Goal: Information Seeking & Learning: Learn about a topic

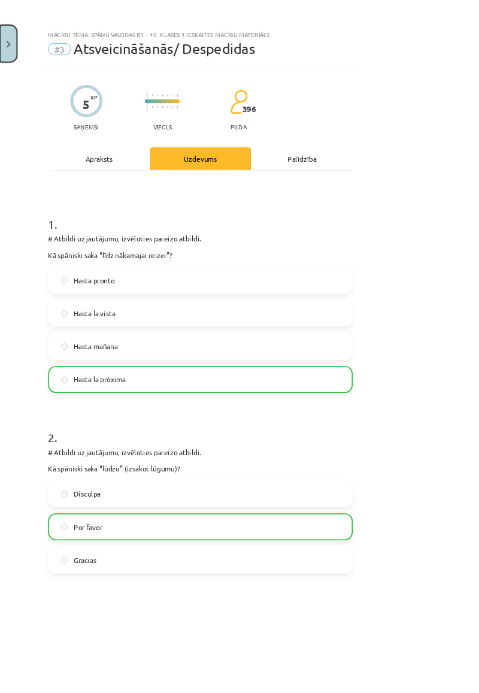
click at [13, 61] on button "Close" at bounding box center [10, 52] width 20 height 44
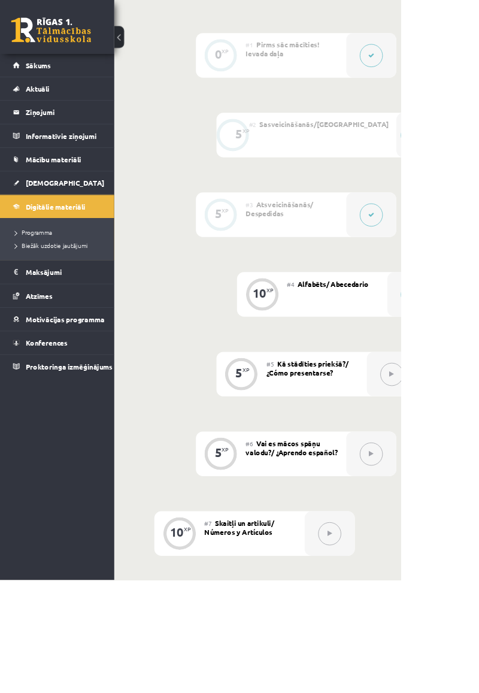
click at [56, 71] on link "Sākums" at bounding box center [69, 78] width 106 height 28
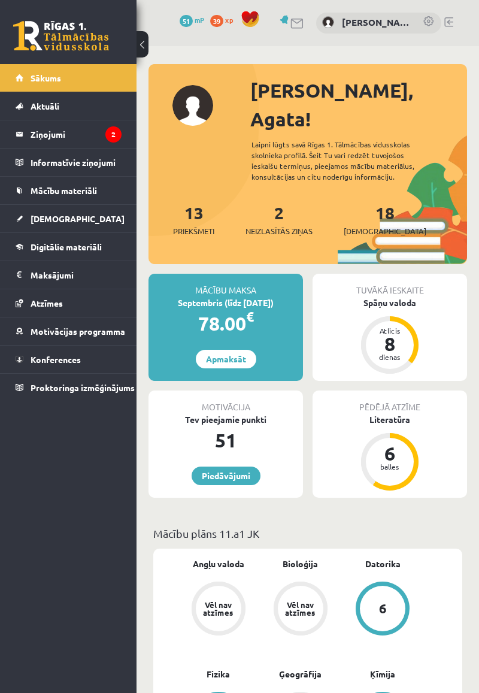
click at [37, 129] on legend "Ziņojumi 2" at bounding box center [76, 134] width 91 height 28
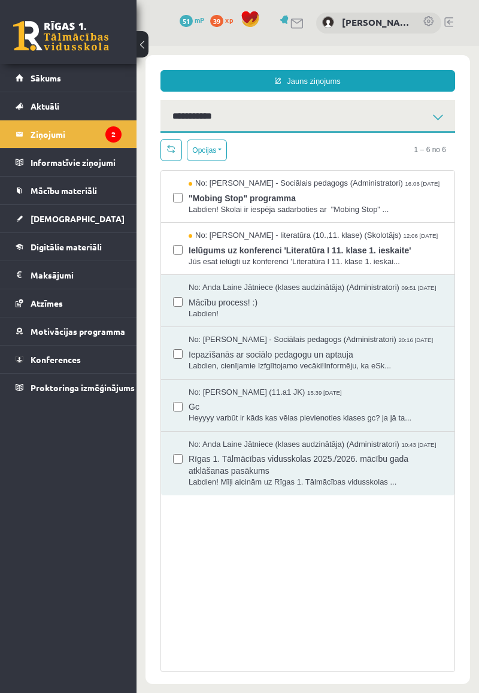
click at [353, 268] on span "Jūs esat ielūgti uz konferenci 'Literatūra I 11. klase 1. ieskai..." at bounding box center [316, 261] width 254 height 11
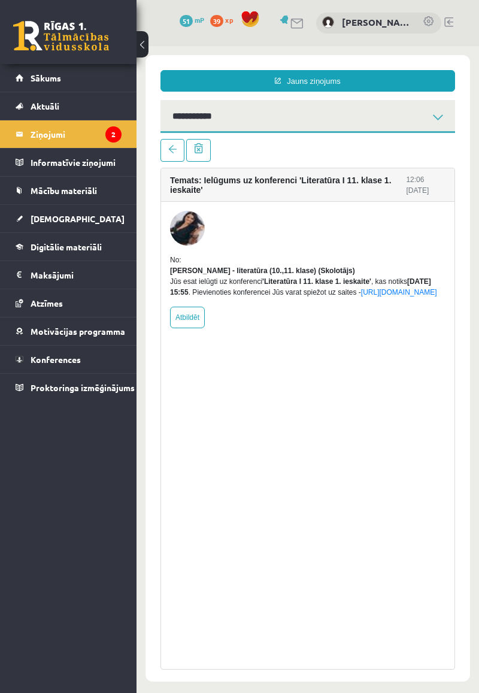
click at [29, 132] on link "Ziņojumi 2" at bounding box center [69, 134] width 106 height 28
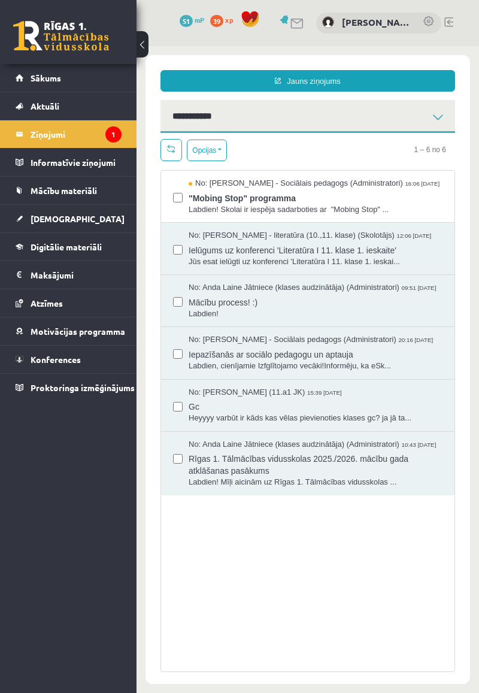
click at [396, 266] on span "Jūs esat ielūgti uz konferenci 'Literatūra I 11. klase 1. ieskai..." at bounding box center [316, 261] width 254 height 11
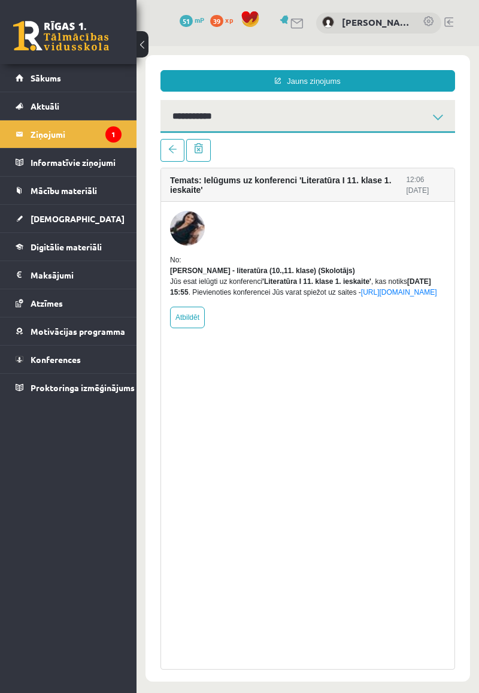
click at [22, 133] on link "Ziņojumi 1" at bounding box center [69, 134] width 106 height 28
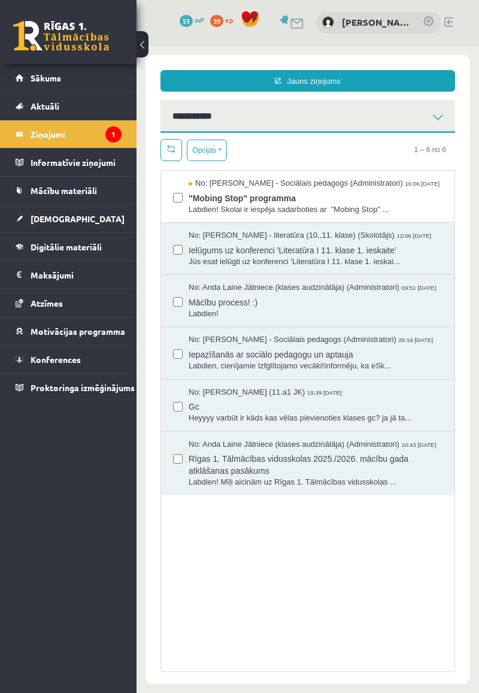
click at [386, 189] on div "No: Dagnija Gaubšteina - Sociālais pedagogs (Administratori) 16:06 08/09/2025" at bounding box center [316, 183] width 254 height 11
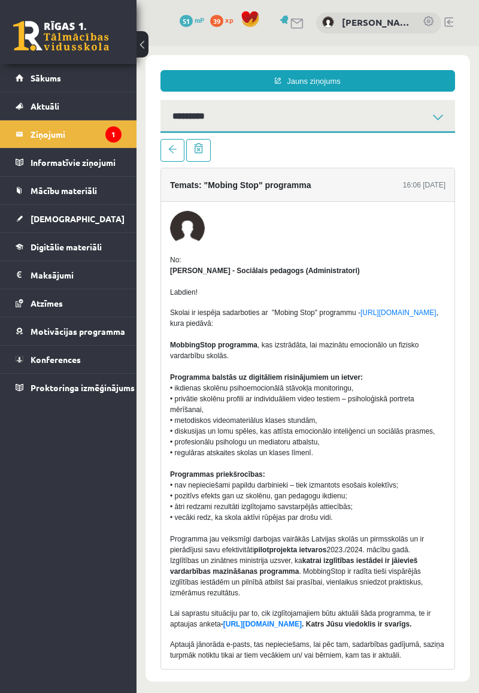
click at [40, 131] on legend "Ziņojumi 1" at bounding box center [76, 134] width 91 height 28
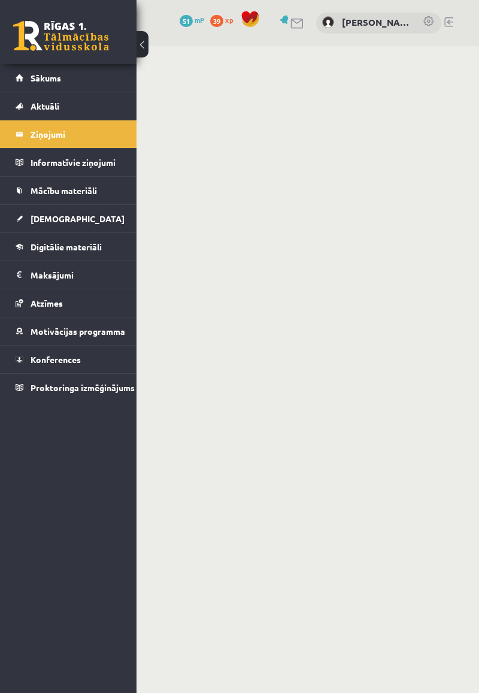
click at [27, 76] on link "Sākums" at bounding box center [69, 78] width 106 height 28
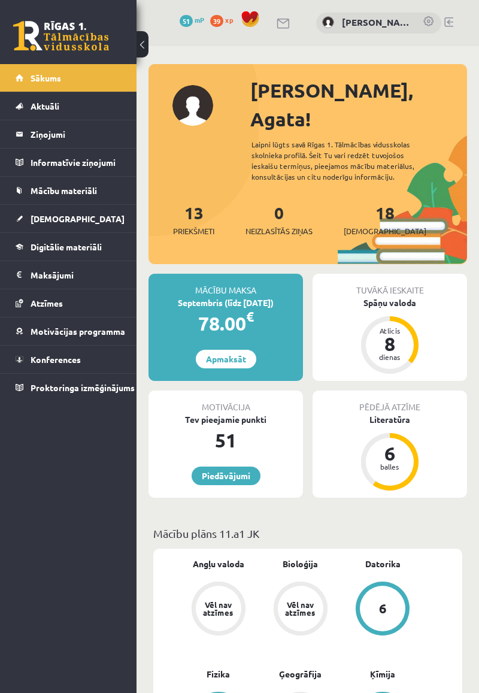
click at [225, 20] on link "39 xp" at bounding box center [224, 20] width 29 height 10
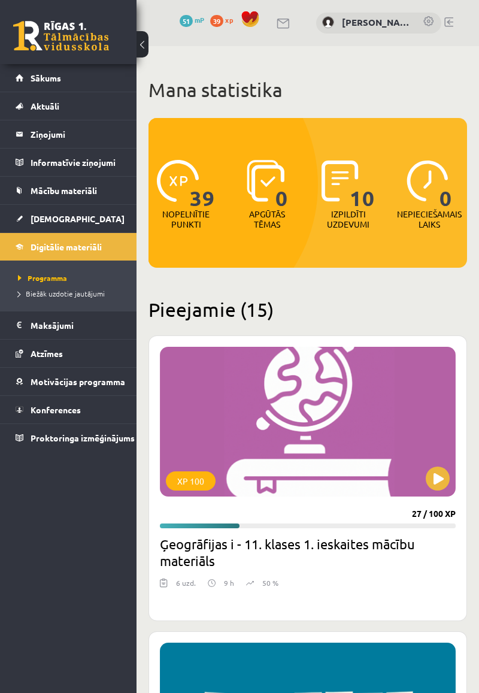
click at [66, 78] on link "Sākums" at bounding box center [69, 78] width 106 height 28
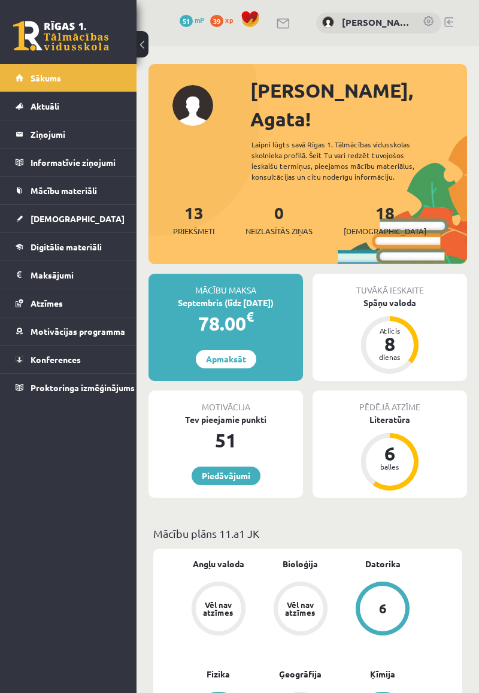
click at [393, 296] on div "Spāņu valoda" at bounding box center [390, 302] width 154 height 13
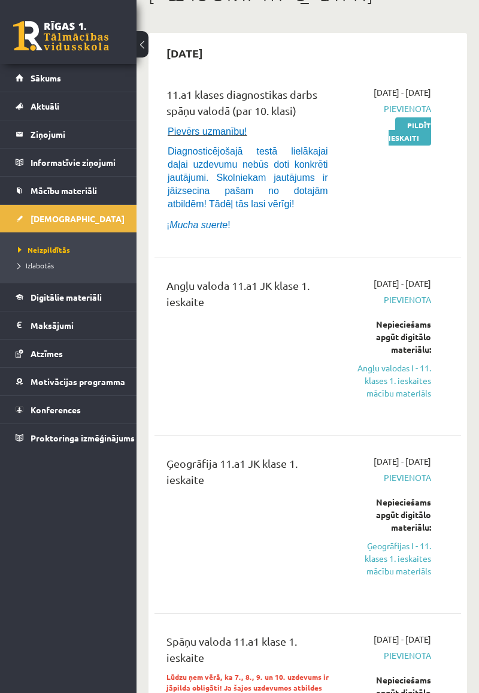
scroll to position [80, 0]
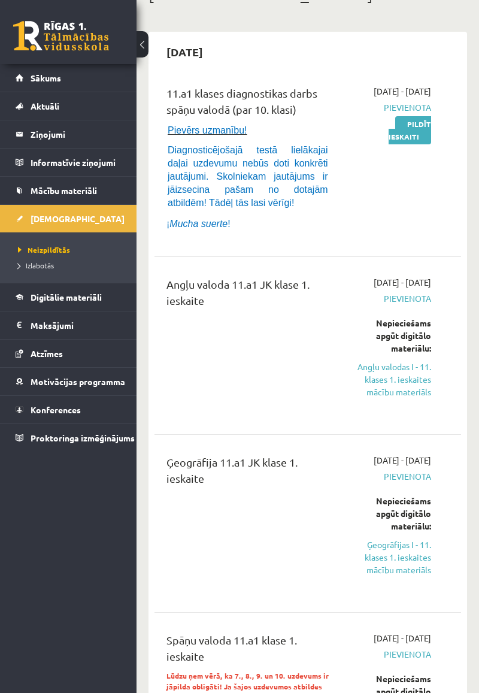
click at [399, 576] on link "Ģeogrāfijas I - 11. klases 1. ieskaites mācību materiāls" at bounding box center [393, 557] width 76 height 38
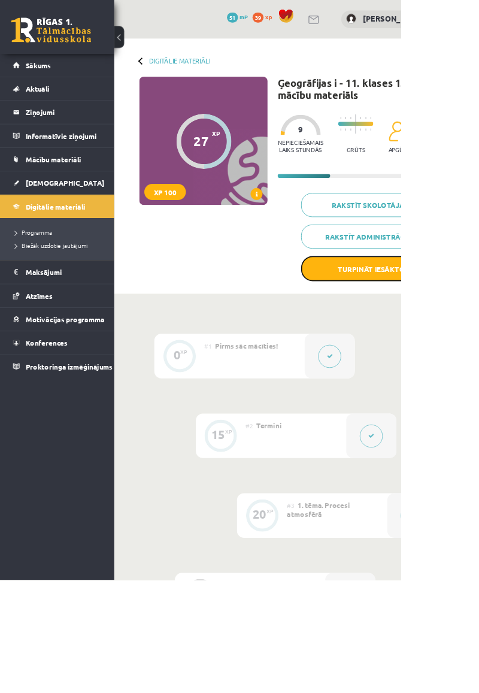
click at [478, 318] on button "Turpināt iesākto" at bounding box center [444, 321] width 168 height 30
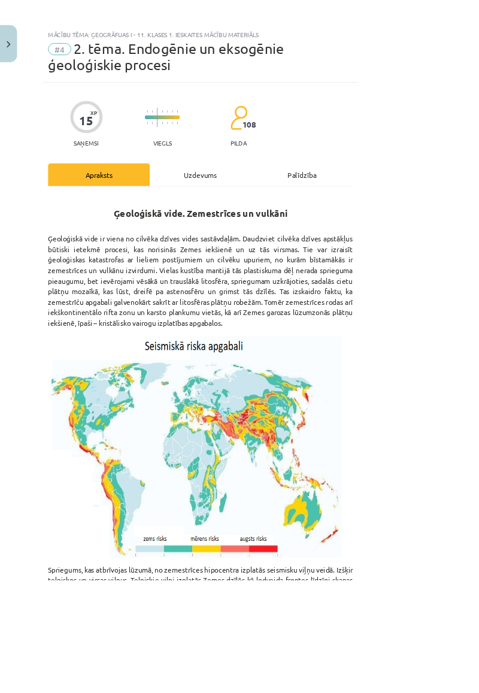
click at [301, 198] on div "Uzdevums" at bounding box center [240, 208] width 122 height 27
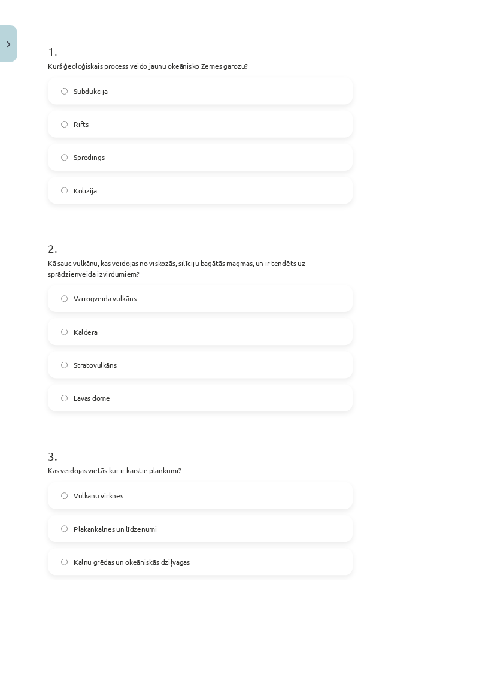
scroll to position [189, 0]
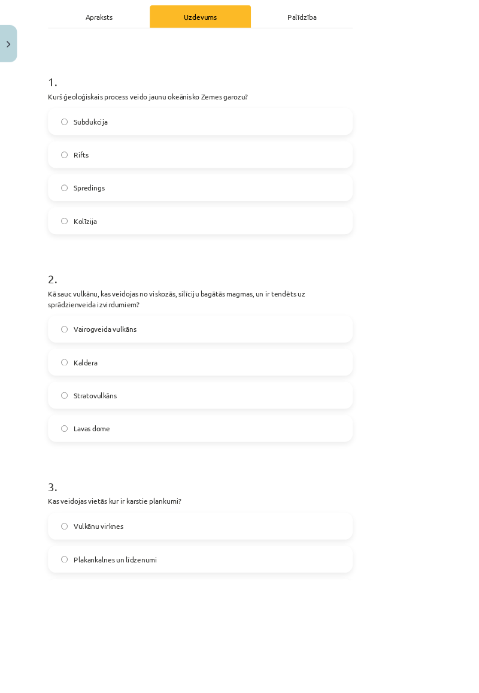
click at [420, 130] on label "Subdukcija" at bounding box center [240, 145] width 362 height 30
click at [420, 209] on label "Spredings" at bounding box center [240, 224] width 362 height 30
click at [352, 457] on label "Stratovulkāns" at bounding box center [240, 472] width 362 height 30
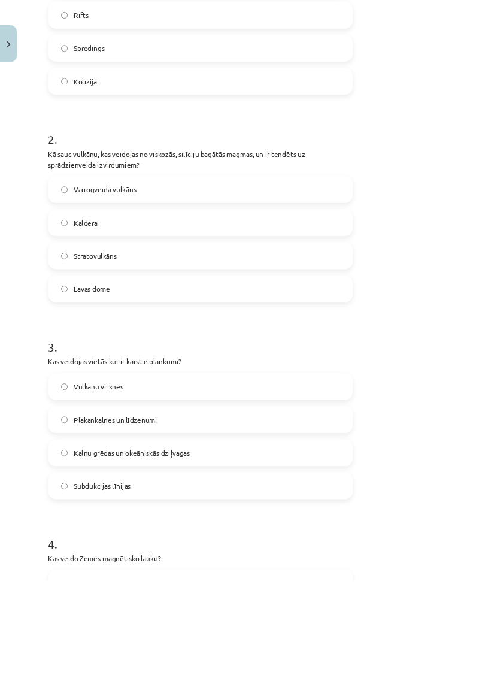
scroll to position [366, 0]
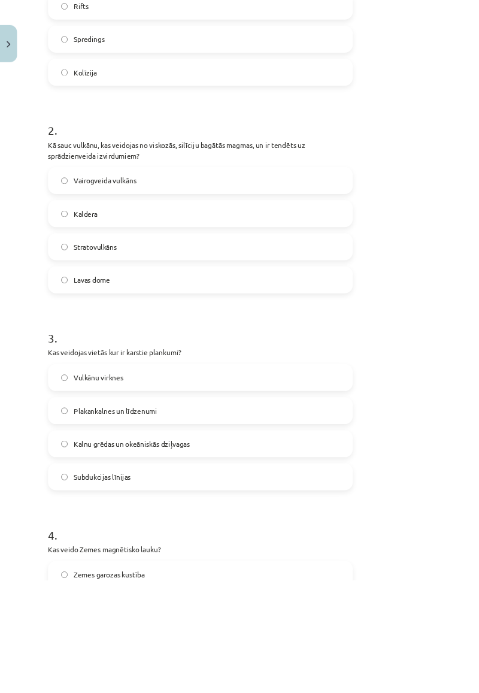
click at [395, 436] on label "Vulkānu virknes" at bounding box center [240, 451] width 362 height 30
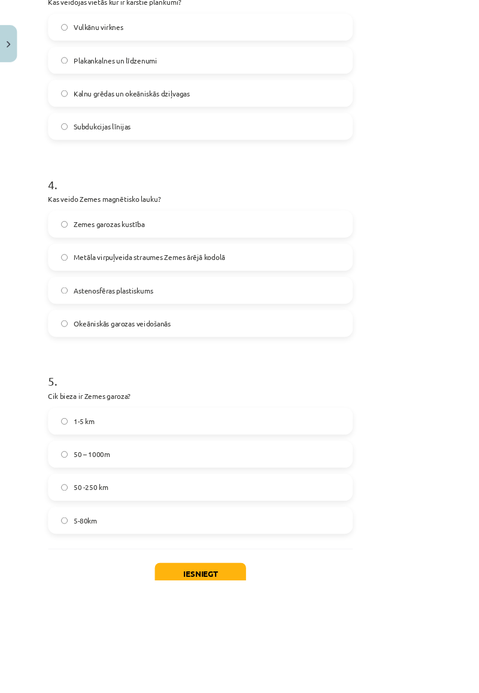
scroll to position [786, 0]
click at [420, 331] on label "Astenosfēras plastiskums" at bounding box center [240, 346] width 362 height 30
click at [420, 292] on label "Metāla virpuļveida straumes Zemes ārējā kodolā" at bounding box center [240, 307] width 362 height 30
click at [299, 606] on label "5-80km" at bounding box center [240, 621] width 362 height 30
click at [294, 672] on button "Iesniegt" at bounding box center [239, 685] width 109 height 26
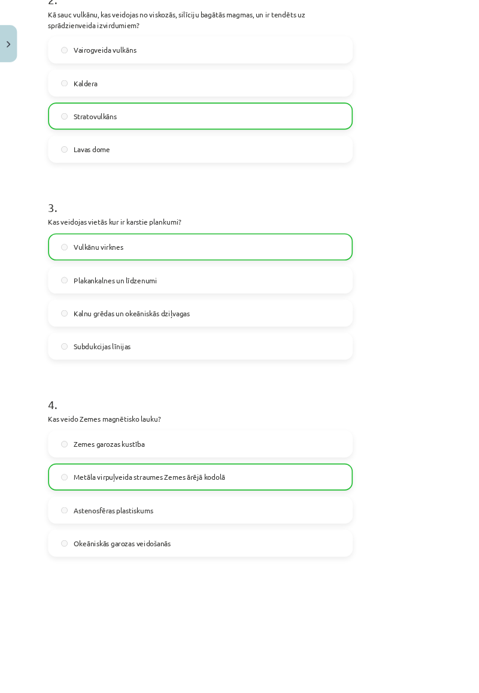
scroll to position [823, 0]
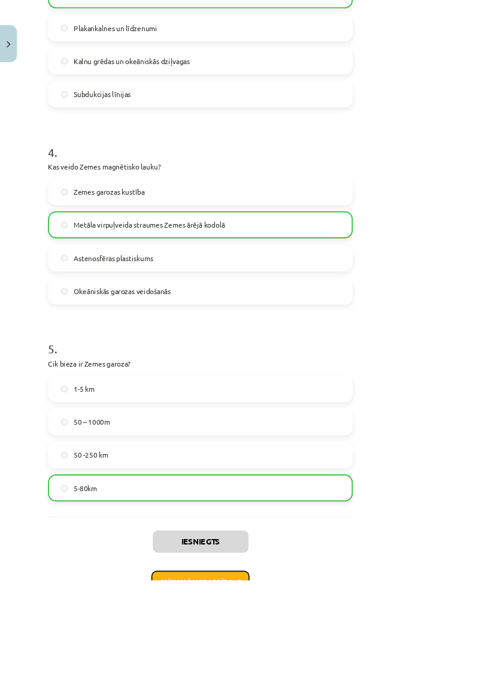
click at [298, 682] on button "Nākamā nodarbība" at bounding box center [239, 696] width 117 height 28
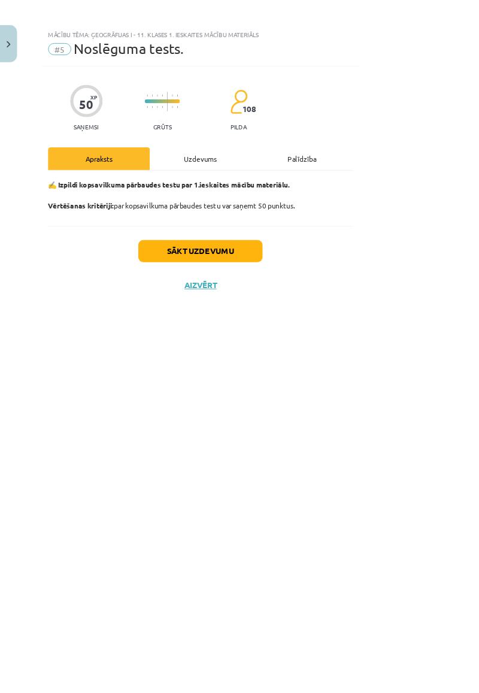
scroll to position [0, 0]
click at [301, 200] on div "Uzdevums" at bounding box center [240, 189] width 122 height 27
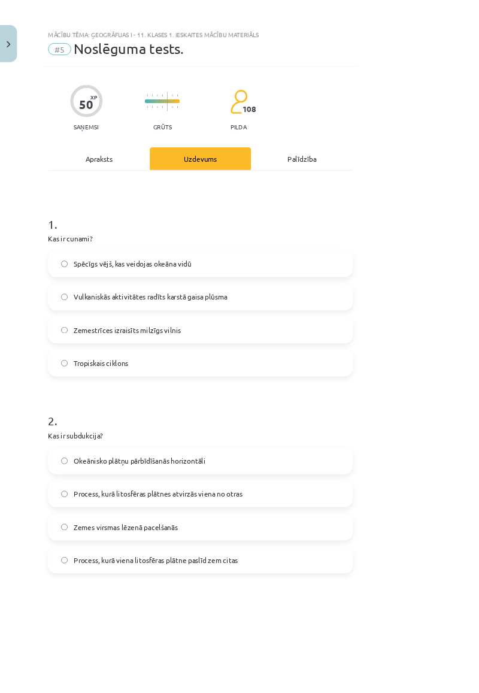
click at [156, 201] on div "Apraksts" at bounding box center [118, 189] width 122 height 27
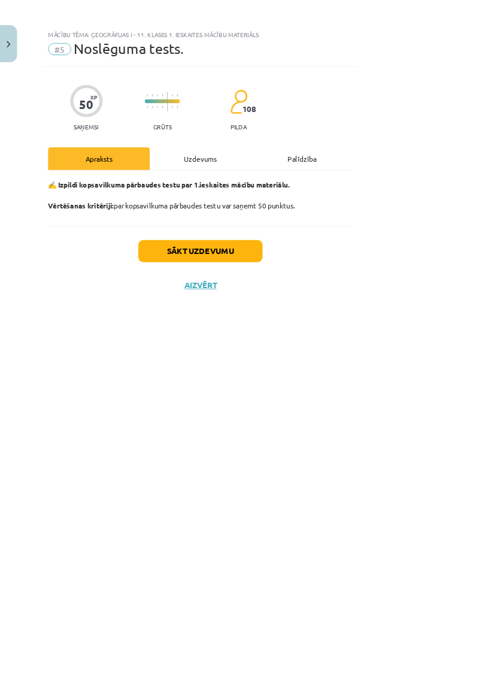
click at [259, 184] on div "Uzdevums" at bounding box center [240, 189] width 122 height 27
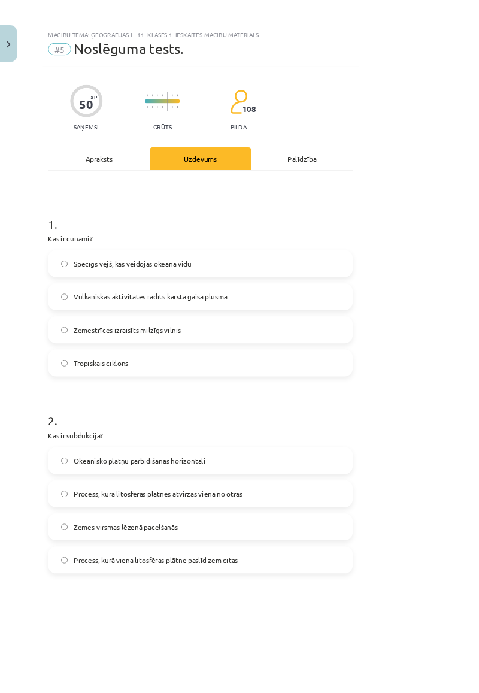
click at [298, 396] on label "Zemestrīces izraisīts milzīgs vilnis" at bounding box center [240, 394] width 362 height 30
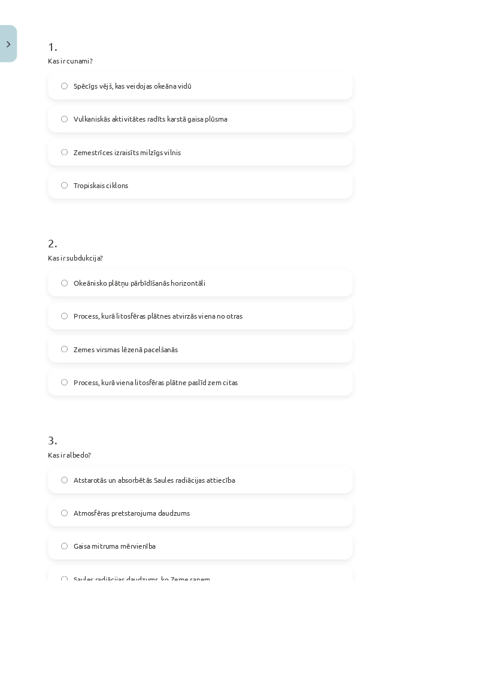
scroll to position [216, 0]
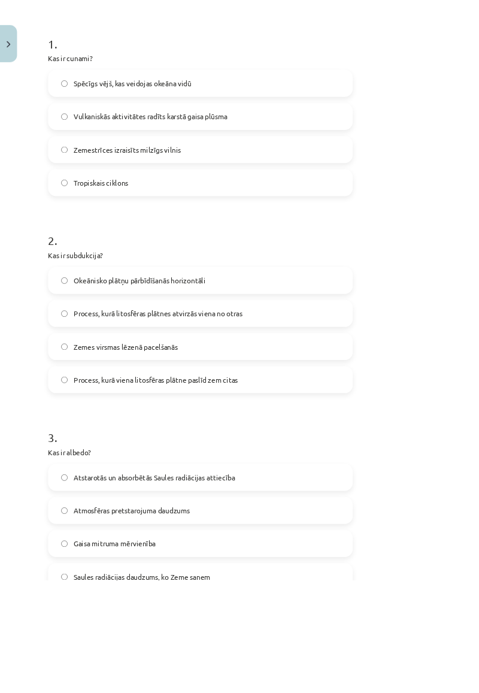
click at [478, 351] on div "Mācību tēma: Ģeogrāfijas i - 11. klases 1. ieskaites mācību materiāls #5 Noslēg…" at bounding box center [239, 346] width 479 height 693
click at [360, 381] on label "Process, kurā litosfēras plātnes atvirzās viena no otras" at bounding box center [240, 374] width 362 height 30
click at [419, 457] on label "Process, kurā viena litosfēras plātne paslīd zem citas" at bounding box center [240, 453] width 362 height 30
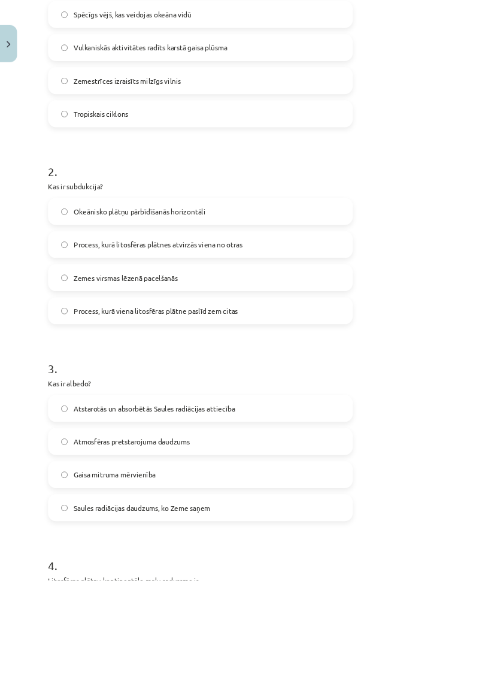
scroll to position [301, 0]
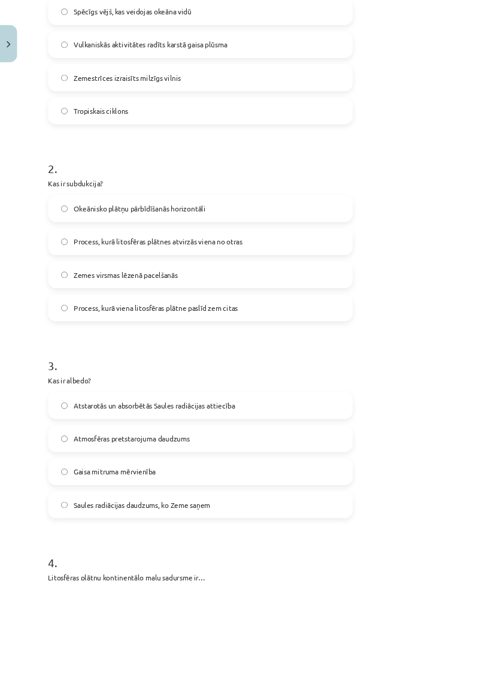
click at [380, 489] on label "Atstarotās un absorbētās Saules radiācijas attiecība" at bounding box center [240, 484] width 362 height 30
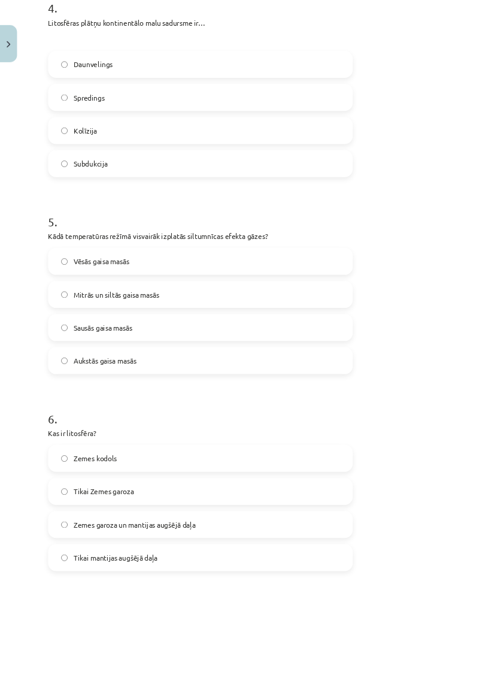
scroll to position [965, 0]
click at [203, 166] on label "Kolīzija" at bounding box center [240, 155] width 362 height 30
click at [254, 349] on label "Mitrās un siltās gaisa masās" at bounding box center [240, 350] width 362 height 30
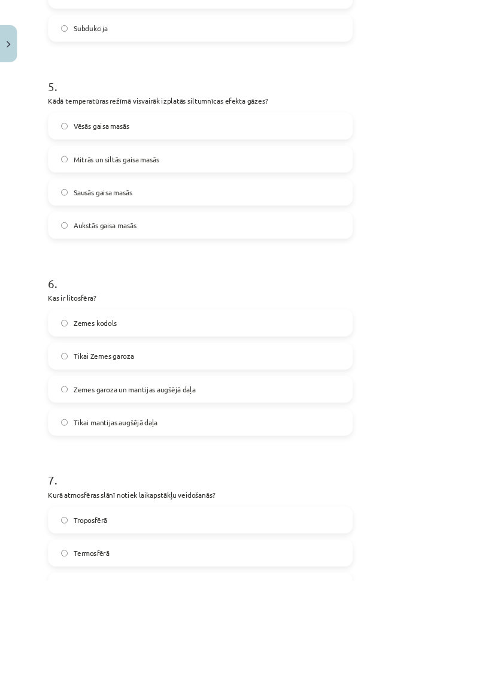
scroll to position [1127, 0]
click at [261, 468] on label "Zemes garoza un mantijas augšējā daļa" at bounding box center [240, 464] width 362 height 30
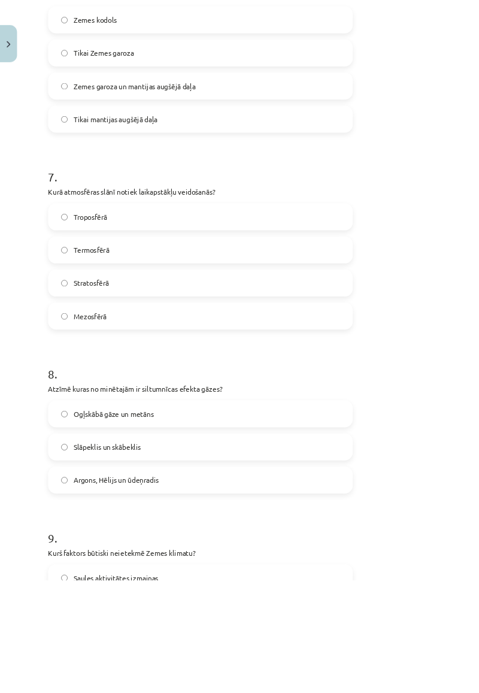
scroll to position [1489, 0]
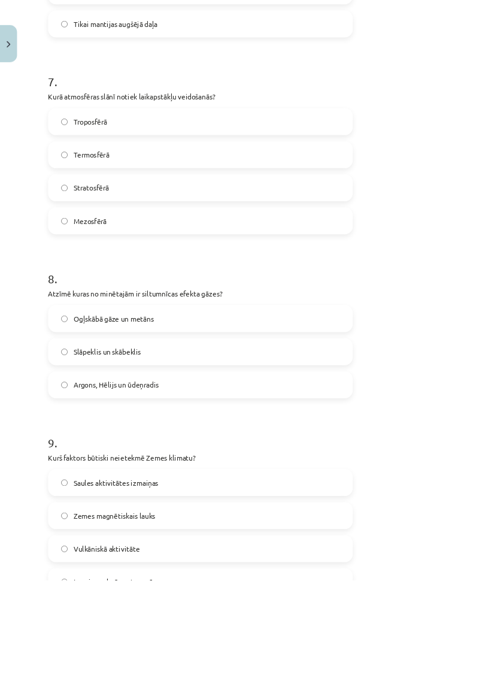
click at [262, 417] on label "Slāpeklis un skābeklis" at bounding box center [240, 420] width 362 height 30
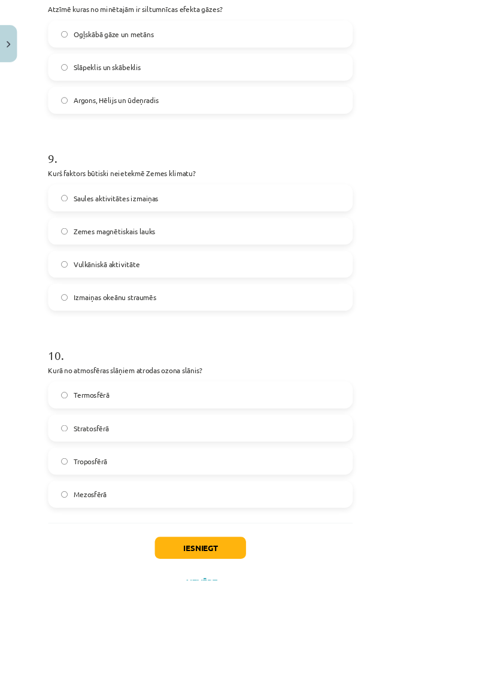
scroll to position [1943, 0]
click at [181, 583] on label "Mezosfērā" at bounding box center [240, 589] width 362 height 30
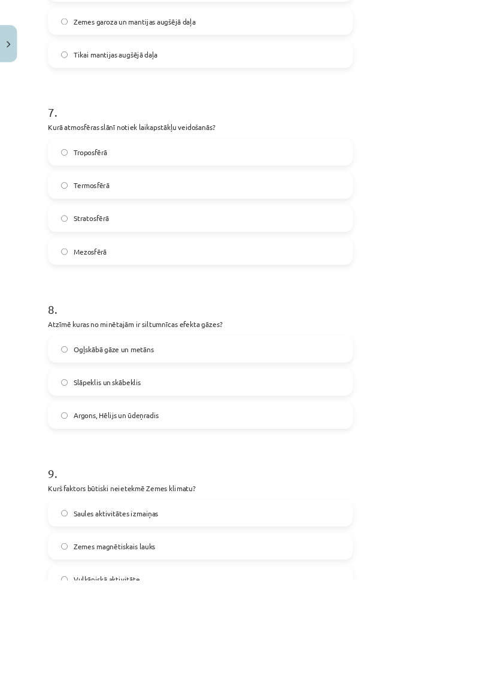
scroll to position [1565, 0]
click at [259, 190] on label "Troposfērā" at bounding box center [240, 181] width 362 height 30
click at [297, 414] on label "Ogļskābā gāze un metāns" at bounding box center [240, 417] width 362 height 30
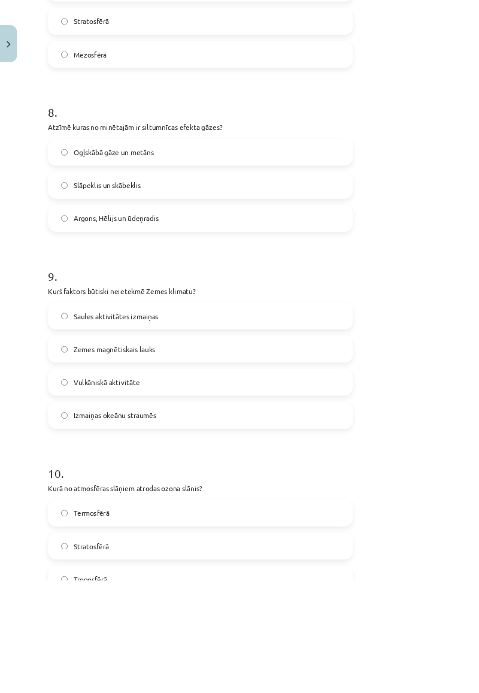
scroll to position [1801, 0]
click at [225, 416] on label "Zemes magnētiskais lauks" at bounding box center [240, 416] width 362 height 30
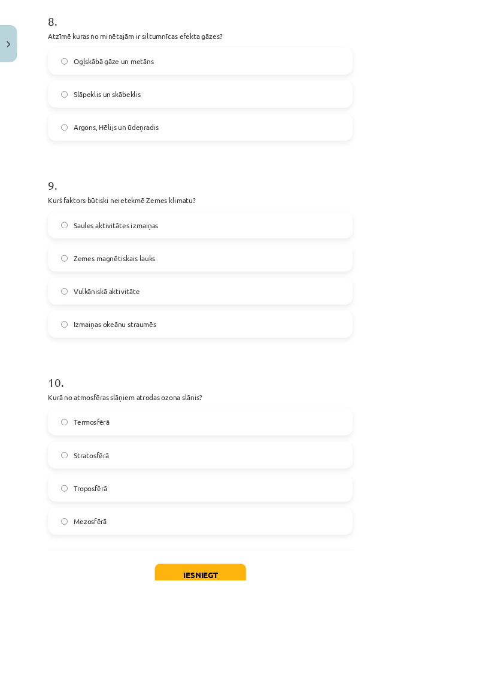
scroll to position [1943, 0]
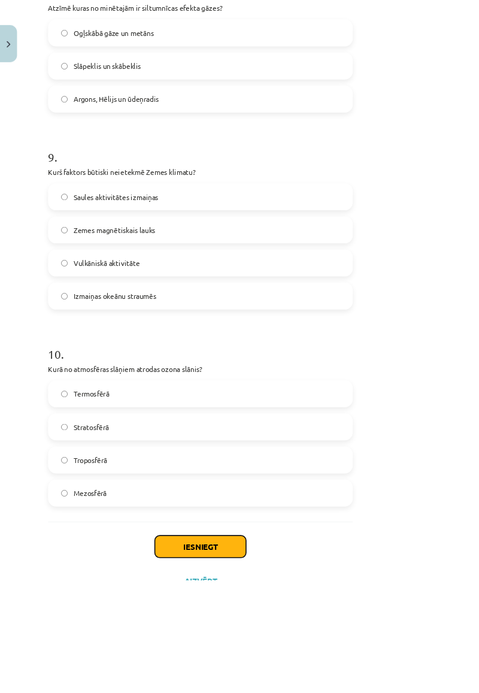
click at [294, 650] on button "Iesniegt" at bounding box center [239, 653] width 109 height 26
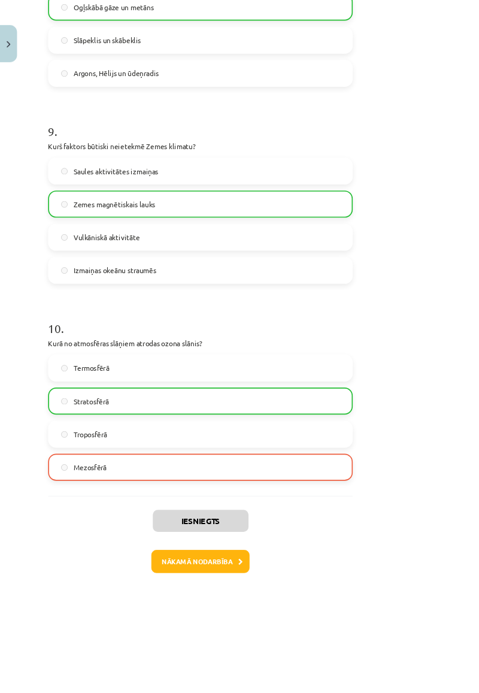
scroll to position [1980, 0]
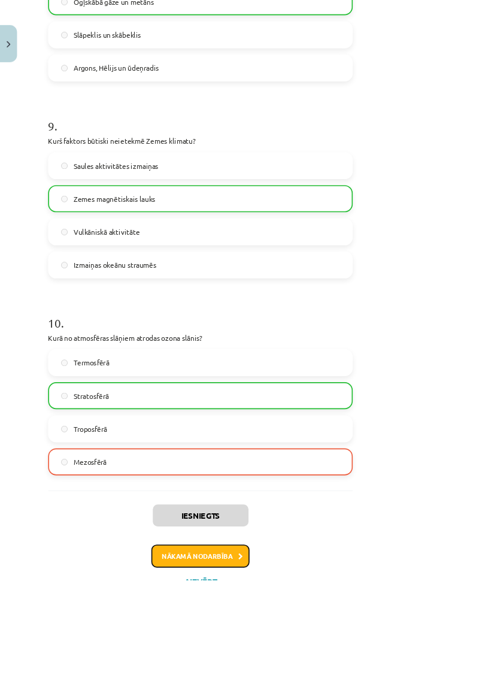
click at [298, 661] on button "Nākamā nodarbība" at bounding box center [239, 664] width 117 height 28
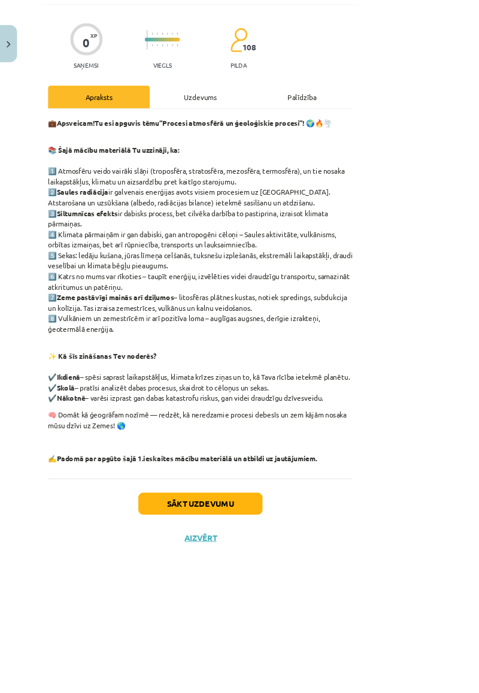
scroll to position [0, 0]
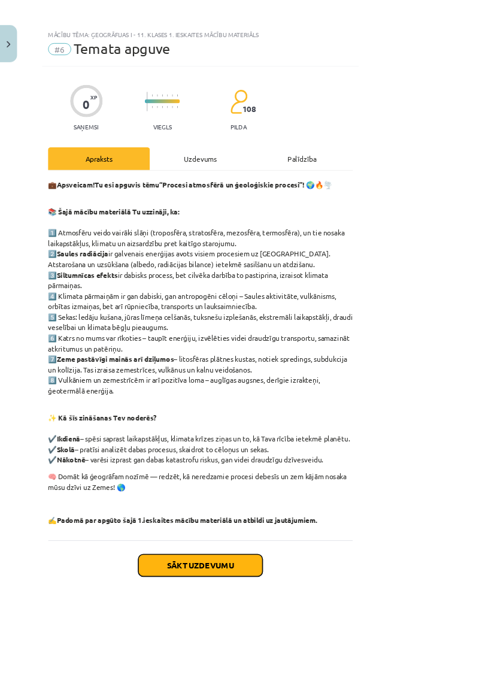
click at [311, 662] on button "Sākt uzdevumu" at bounding box center [239, 675] width 149 height 26
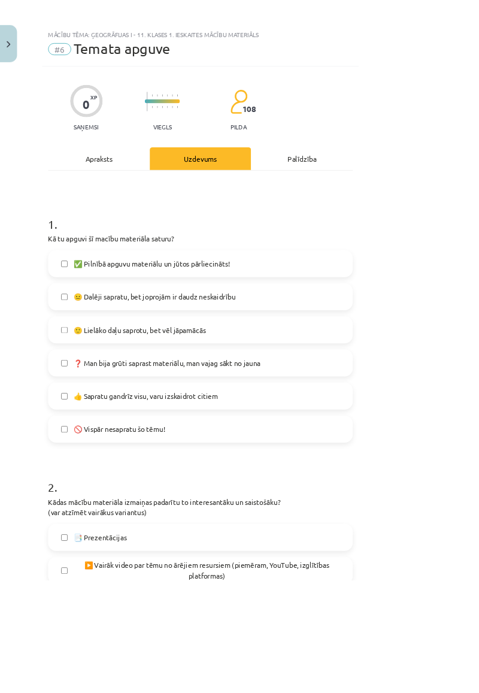
click at [129, 193] on div "Apraksts" at bounding box center [118, 189] width 122 height 27
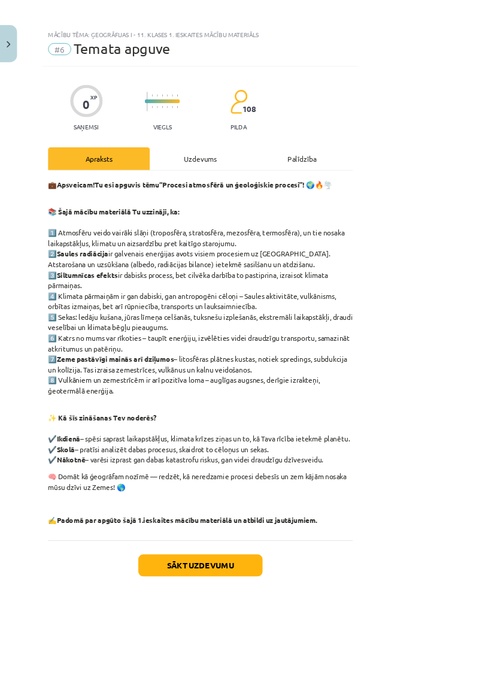
click at [301, 197] on div "Uzdevums" at bounding box center [240, 189] width 122 height 27
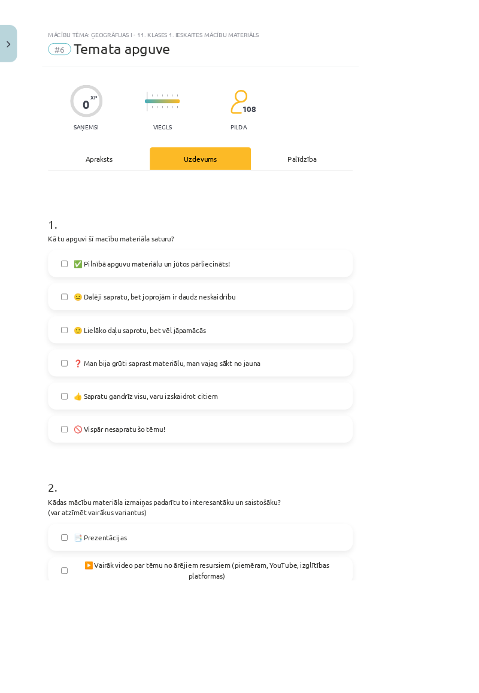
click at [281, 381] on label "🙂 Lielāko daļu saprotu, bet vēl jāpamācās" at bounding box center [240, 394] width 362 height 30
click at [338, 308] on label "✅ Pilnībā apguvu materiālu un jūtos pārliecināts!" at bounding box center [240, 315] width 362 height 30
click at [338, 311] on label "✅ Pilnībā apguvu materiālu un jūtos pārliecināts!" at bounding box center [240, 315] width 362 height 30
click at [293, 389] on label "🙂 Lielāko daļu saprotu, bet vēl jāpamācās" at bounding box center [240, 394] width 362 height 30
click at [298, 388] on label "🙂 Lielāko daļu saprotu, bet vēl jāpamācās" at bounding box center [240, 394] width 362 height 30
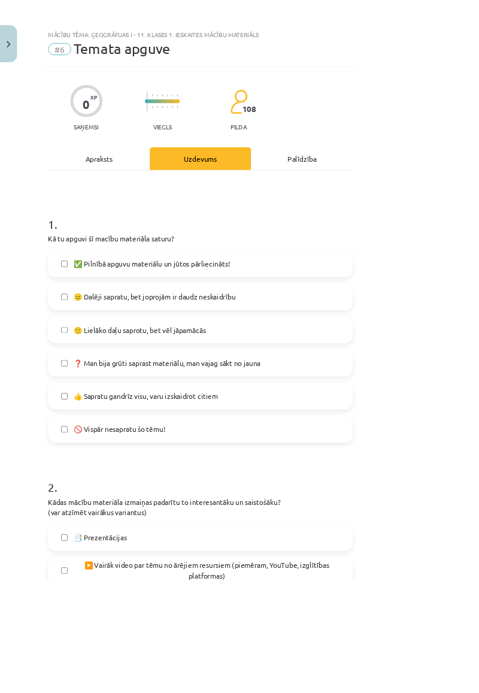
click at [310, 328] on label "✅ Pilnībā apguvu materiālu un jūtos pārliecināts!" at bounding box center [240, 315] width 362 height 30
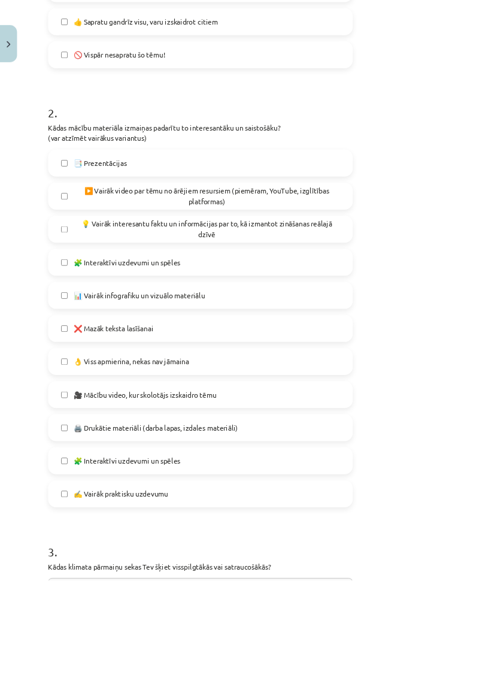
scroll to position [449, 0]
click at [374, 187] on label "📑 Prezentācijas" at bounding box center [240, 193] width 362 height 30
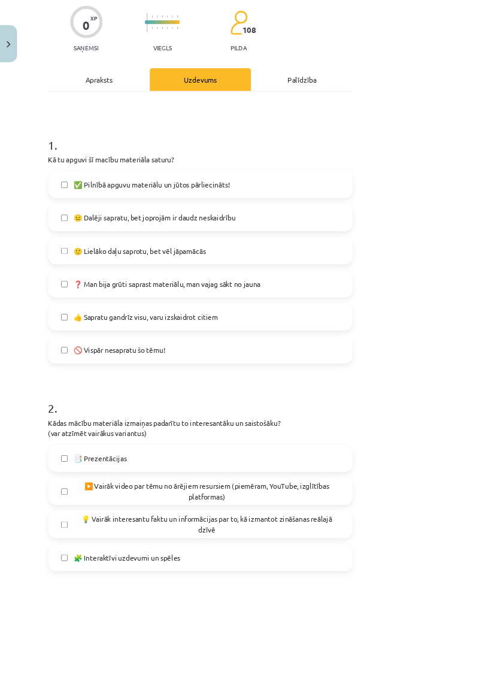
scroll to position [94, 0]
click at [347, 286] on label "🙂 Lielāko daļu saprotu, bet vēl jāpamācās" at bounding box center [240, 300] width 362 height 30
click at [334, 289] on label "🙂 Lielāko daļu saprotu, bet vēl jāpamācās" at bounding box center [240, 300] width 362 height 30
click at [316, 289] on label "🙂 Lielāko daļu saprotu, bet vēl jāpamācās" at bounding box center [240, 300] width 362 height 30
click at [329, 292] on label "🙂 Lielāko daļu saprotu, bet vēl jāpamācās" at bounding box center [240, 300] width 362 height 30
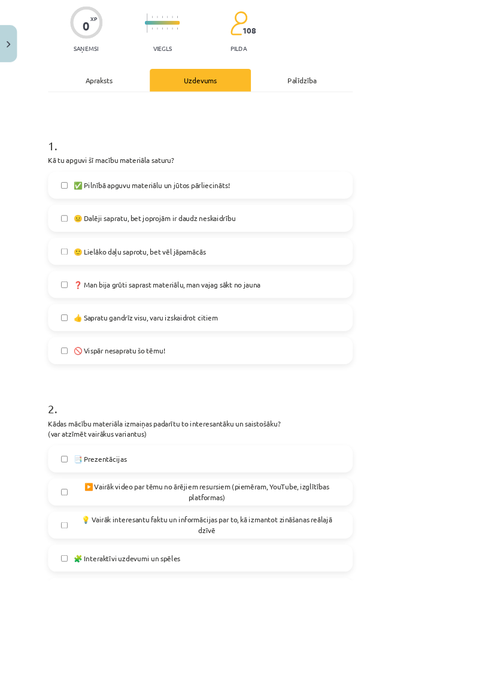
click at [345, 225] on label "✅ Pilnībā apguvu materiālu un jūtos pārliecināts!" at bounding box center [240, 221] width 362 height 30
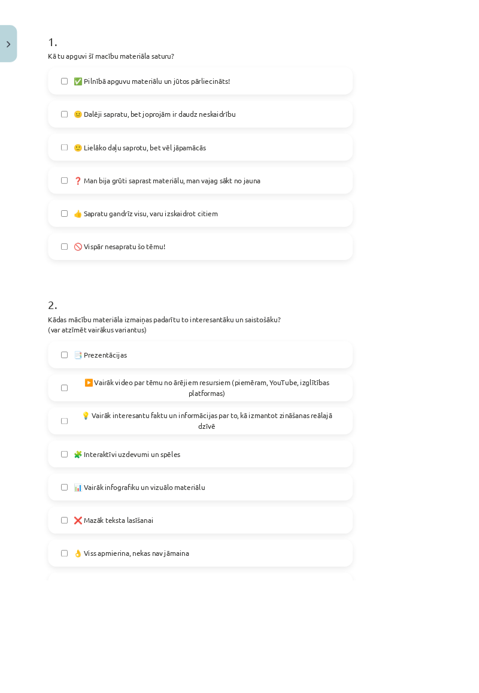
scroll to position [214, 0]
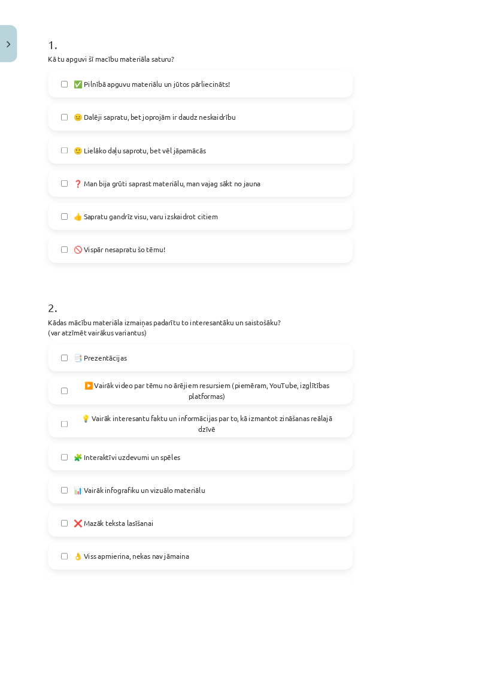
click at [379, 176] on label "🙂 Lielāko daļu saprotu, bet vēl jāpamācās" at bounding box center [240, 180] width 362 height 30
click at [306, 254] on label "👍 Sapratu gandrīz visu, varu izskaidrot citiem" at bounding box center [240, 259] width 362 height 30
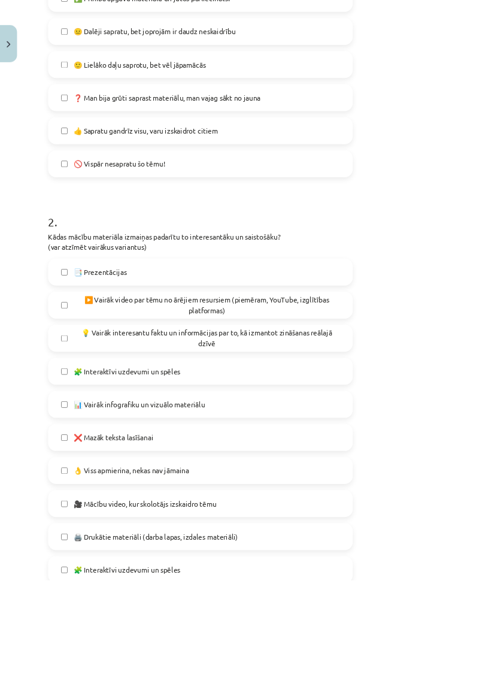
scroll to position [390, 0]
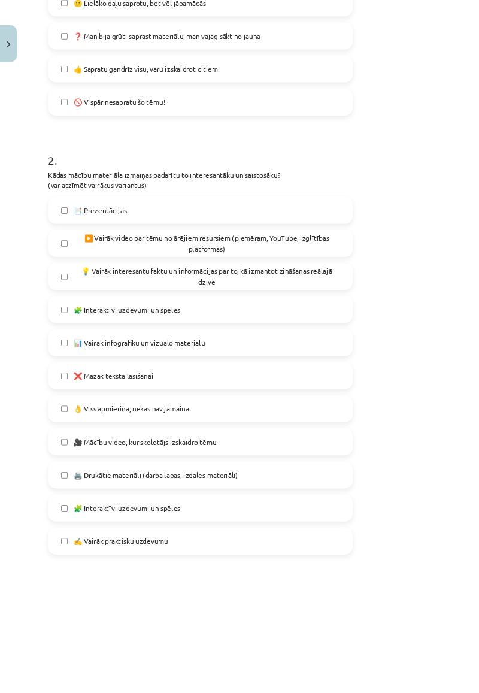
click at [356, 339] on label "💡 Vairāk interesantu faktu un informācijas par to, kā izmantot zināšanas reālaj…" at bounding box center [240, 331] width 362 height 30
click at [331, 372] on label "🧩 Interaktīvi uzdevumi un spēles" at bounding box center [240, 370] width 362 height 30
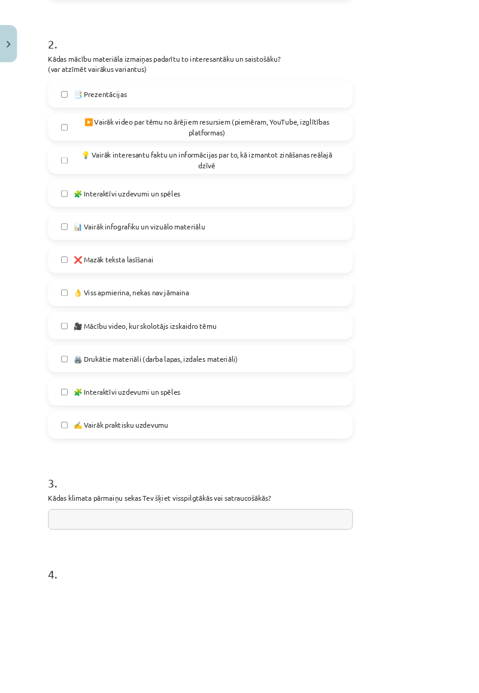
scroll to position [659, 0]
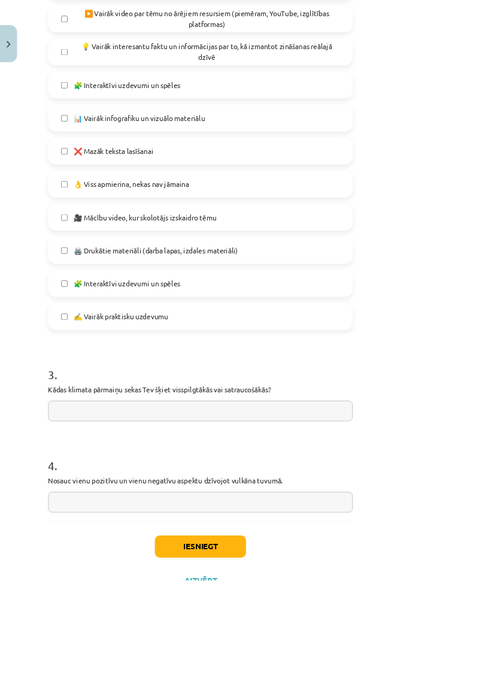
click at [241, 489] on input "text" at bounding box center [239, 491] width 364 height 25
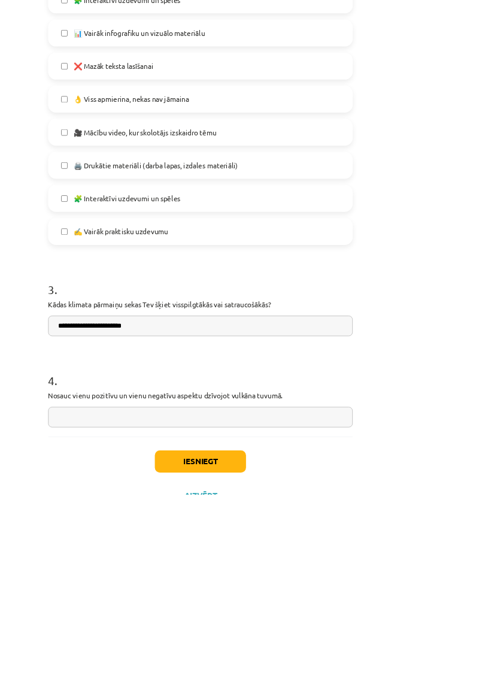
type input "**********"
click at [88, 595] on input "text" at bounding box center [239, 600] width 364 height 25
click at [97, 610] on input "text" at bounding box center [239, 600] width 364 height 25
click at [357, 602] on input "text" at bounding box center [239, 600] width 364 height 25
click at [376, 603] on input "text" at bounding box center [239, 600] width 364 height 25
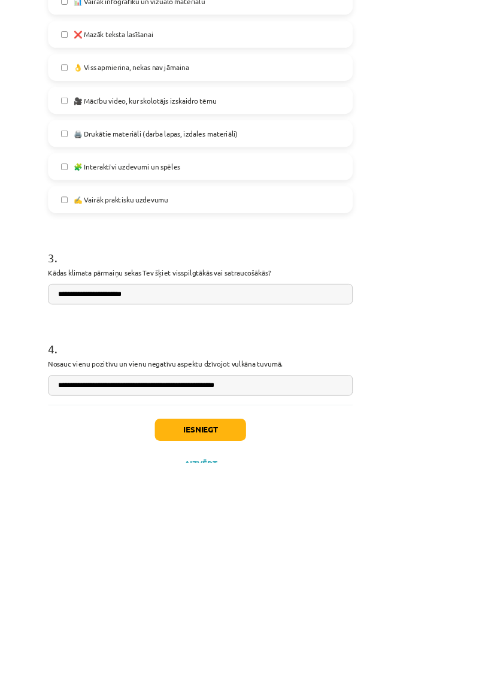
type input "**********"
click at [294, 654] on button "Iesniegt" at bounding box center [239, 653] width 109 height 26
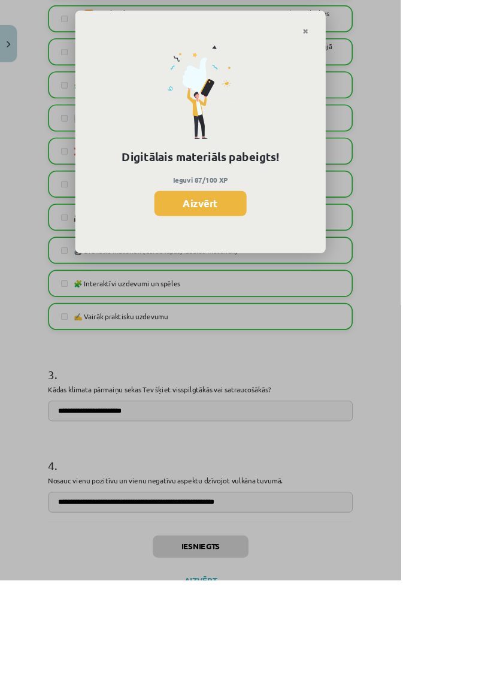
click at [295, 248] on button "Aizvērt" at bounding box center [239, 243] width 110 height 30
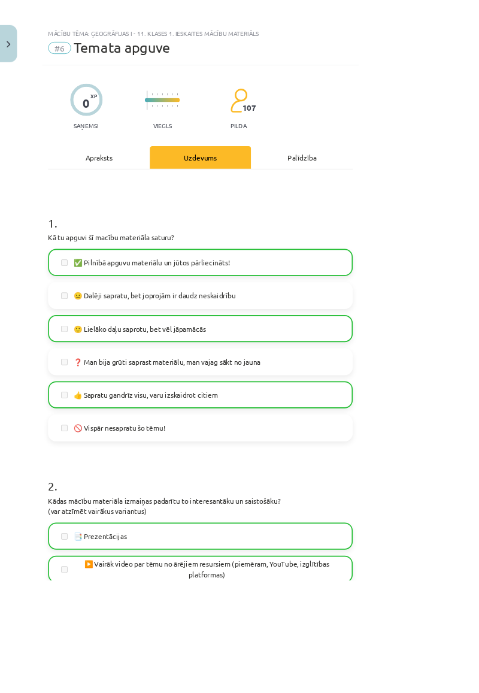
scroll to position [0, 0]
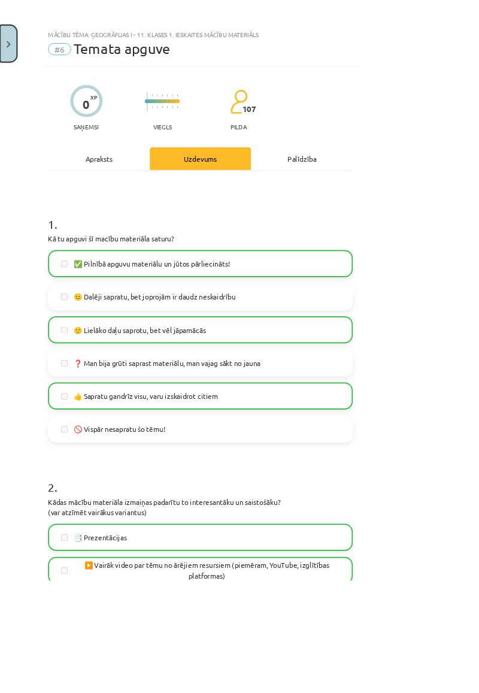
click at [8, 51] on img "Close" at bounding box center [10, 53] width 5 height 8
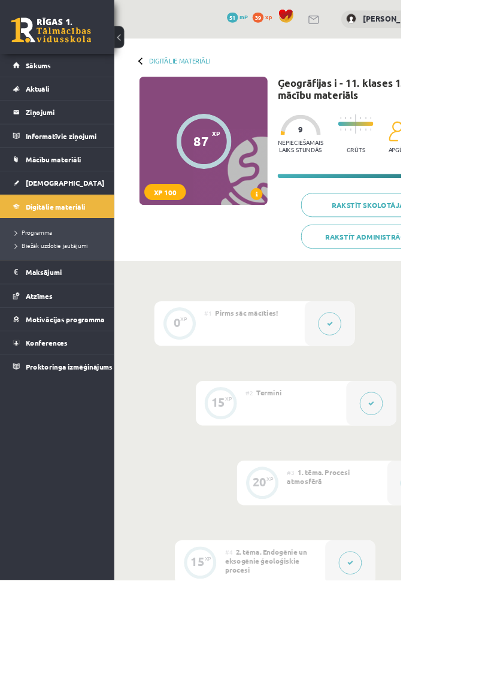
click at [46, 84] on link "Sākums" at bounding box center [69, 78] width 106 height 28
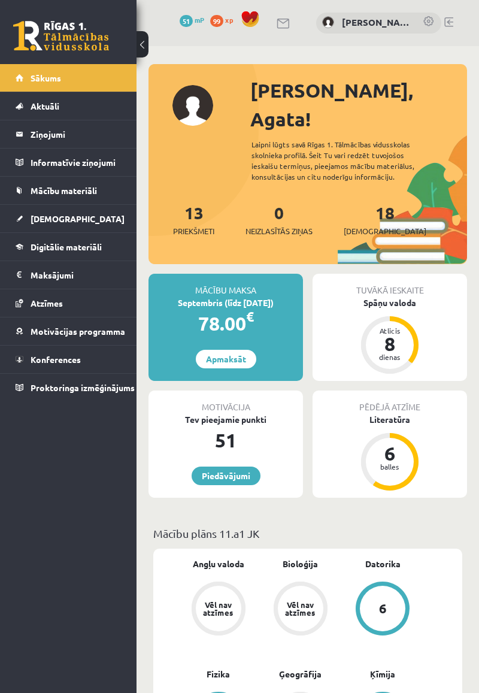
click at [405, 296] on div "Spāņu valoda" at bounding box center [390, 302] width 154 height 13
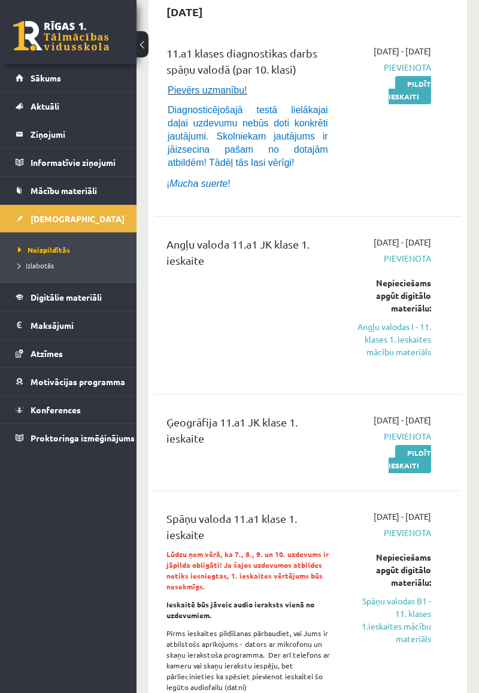
scroll to position [122, 0]
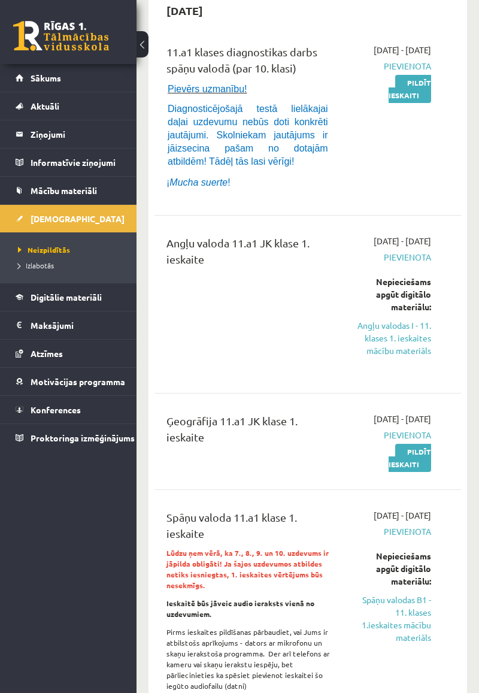
click at [429, 644] on link "Spāņu valodas B1 - 11. klases 1.ieskaites mācību materiāls" at bounding box center [393, 618] width 76 height 50
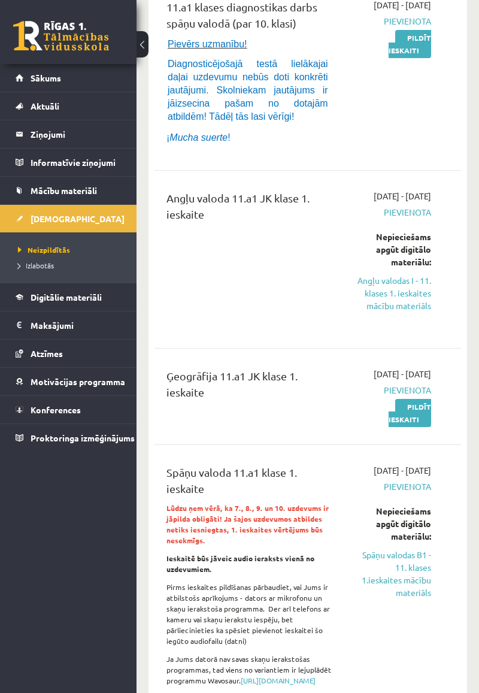
scroll to position [172, 0]
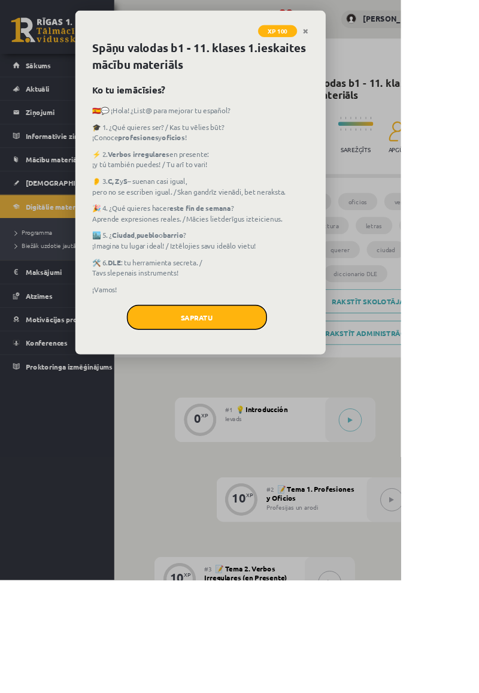
click at [319, 392] on button "Sapratu" at bounding box center [236, 379] width 168 height 30
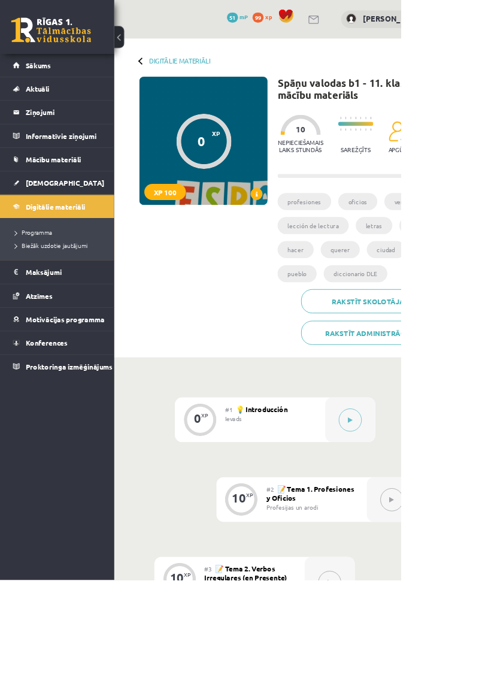
click at [430, 511] on div at bounding box center [419, 501] width 60 height 53
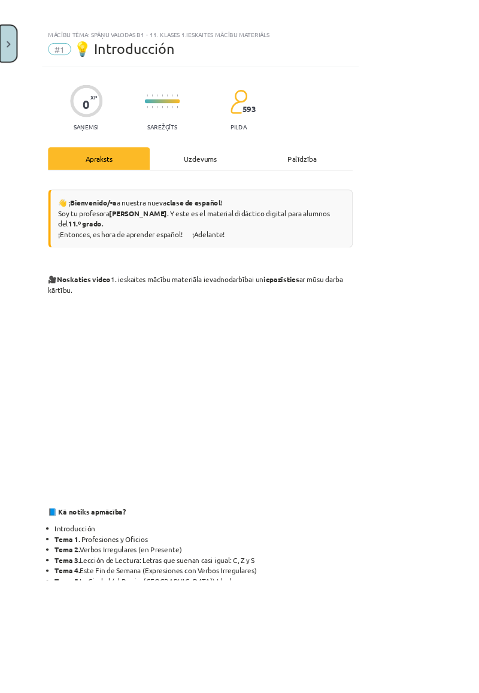
click at [10, 53] on img "Close" at bounding box center [10, 53] width 5 height 8
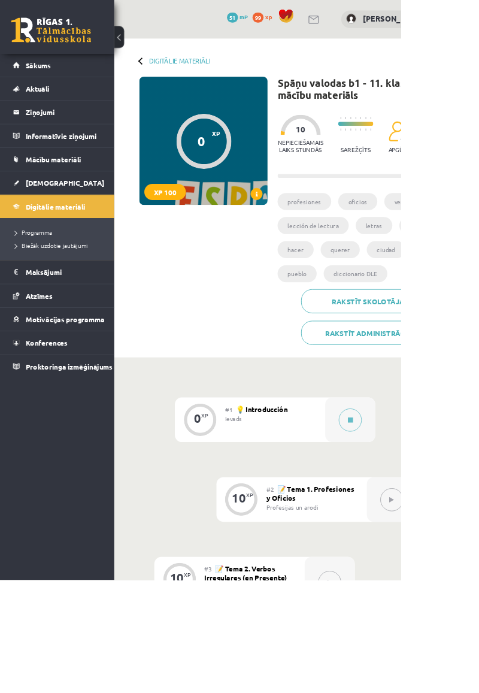
click at [27, 82] on link "Sākums" at bounding box center [69, 78] width 106 height 28
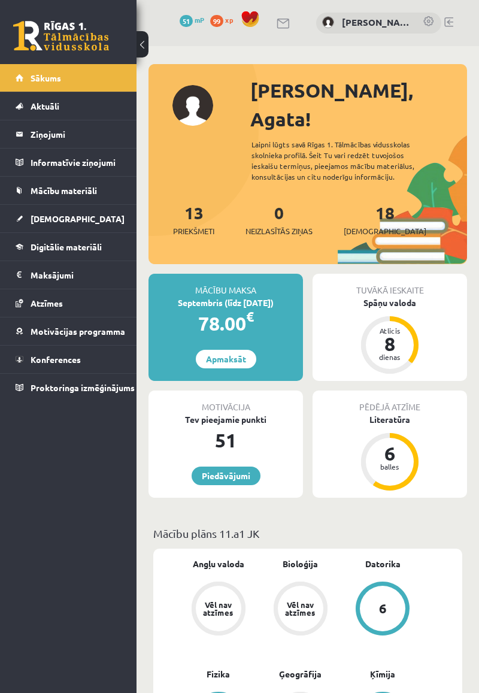
click at [410, 296] on div "Spāņu valoda" at bounding box center [390, 302] width 154 height 13
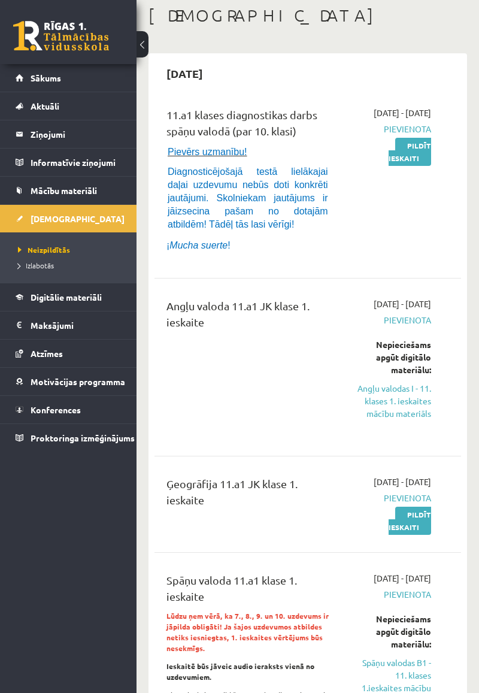
scroll to position [58, 0]
click at [407, 408] on link "Angļu valodas I - 11. klases 1. ieskaites mācību materiāls" at bounding box center [393, 402] width 76 height 38
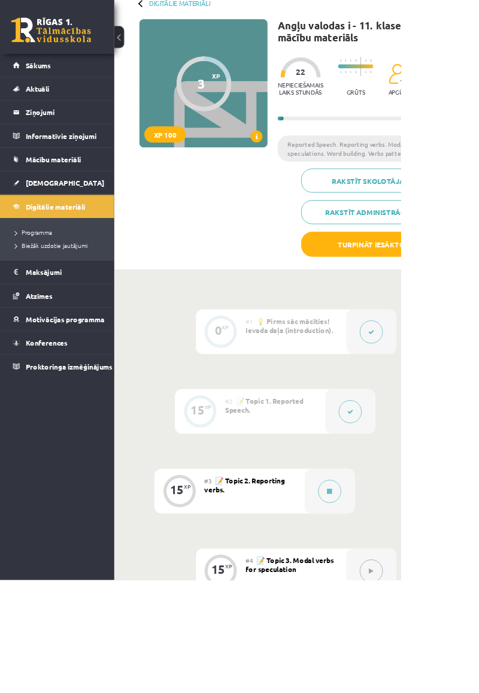
scroll to position [68, 0]
click at [398, 590] on button at bounding box center [394, 588] width 28 height 28
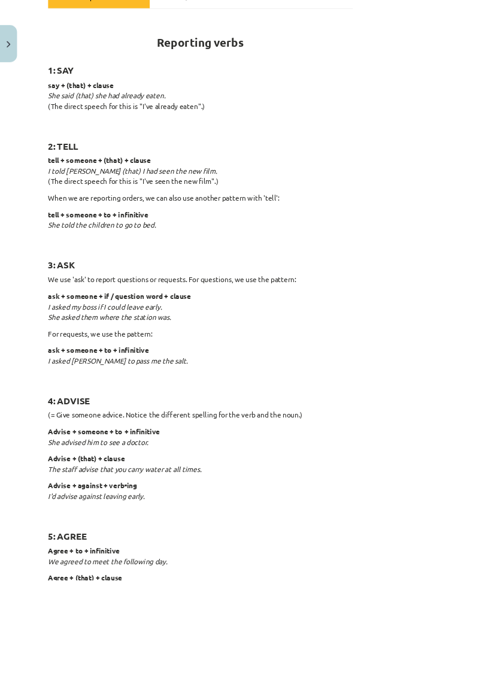
scroll to position [0, 0]
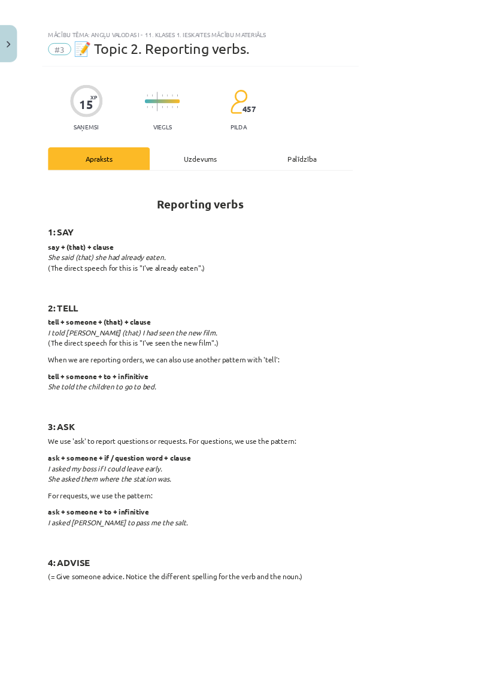
click at [295, 196] on div "Uzdevums" at bounding box center [240, 189] width 122 height 27
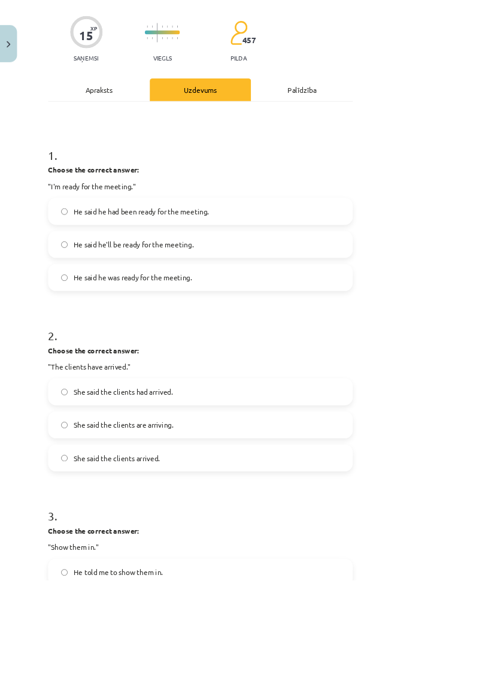
scroll to position [83, 0]
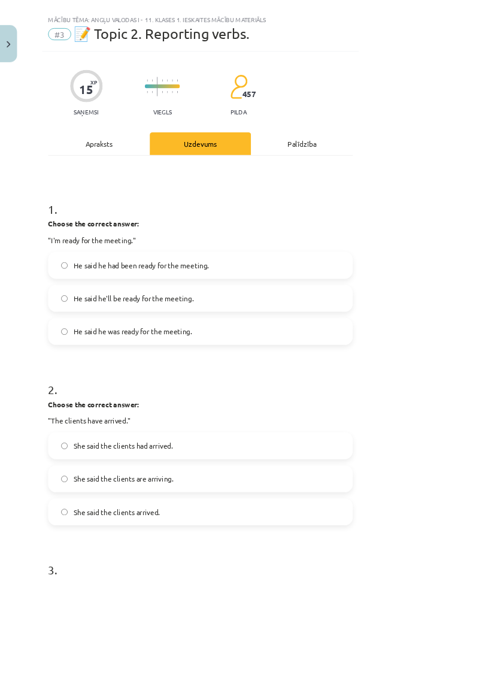
click at [138, 159] on div "Apraksts" at bounding box center [118, 171] width 122 height 27
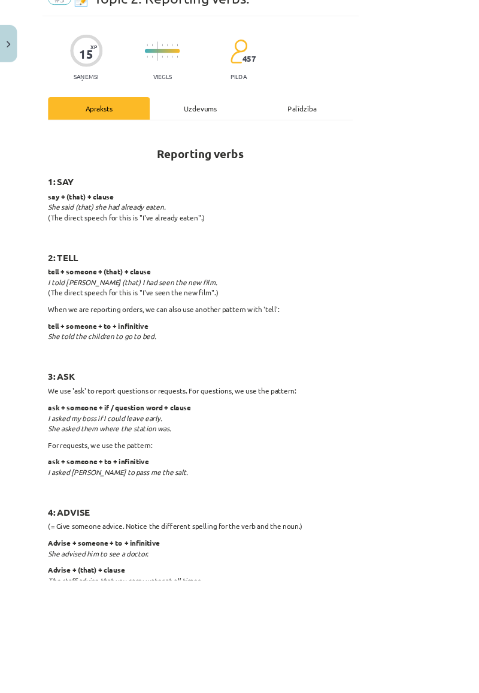
scroll to position [72, 0]
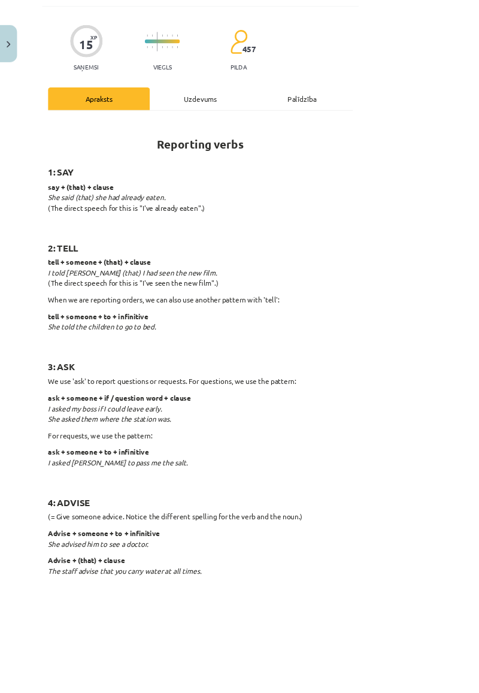
click at [301, 107] on div "Uzdevums" at bounding box center [240, 117] width 122 height 27
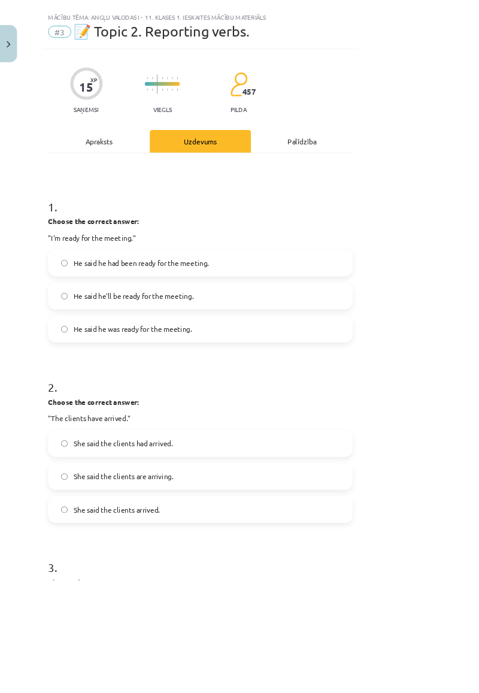
click at [154, 169] on div "Apraksts" at bounding box center [118, 168] width 122 height 27
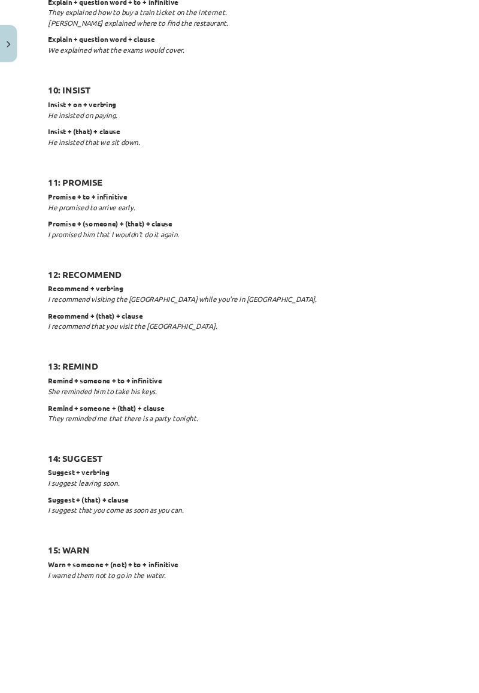
scroll to position [1567, 0]
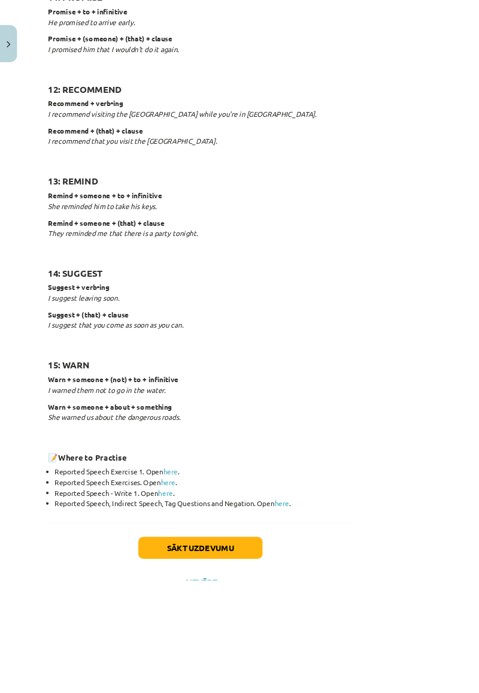
click at [205, 565] on link "here" at bounding box center [203, 563] width 17 height 11
click at [203, 575] on link "here" at bounding box center [200, 576] width 17 height 11
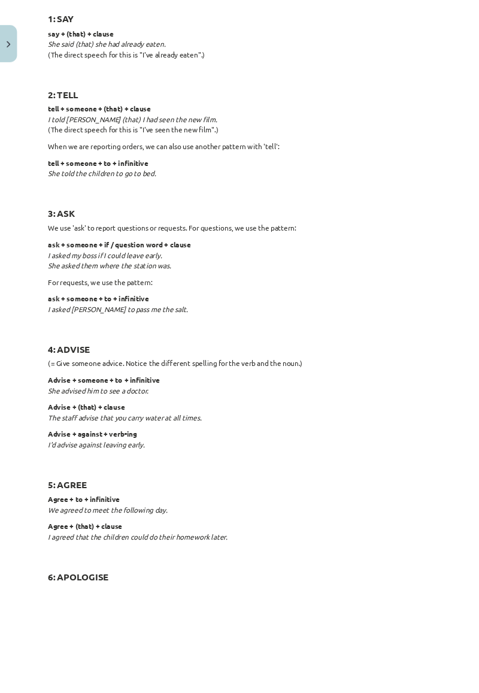
scroll to position [0, 0]
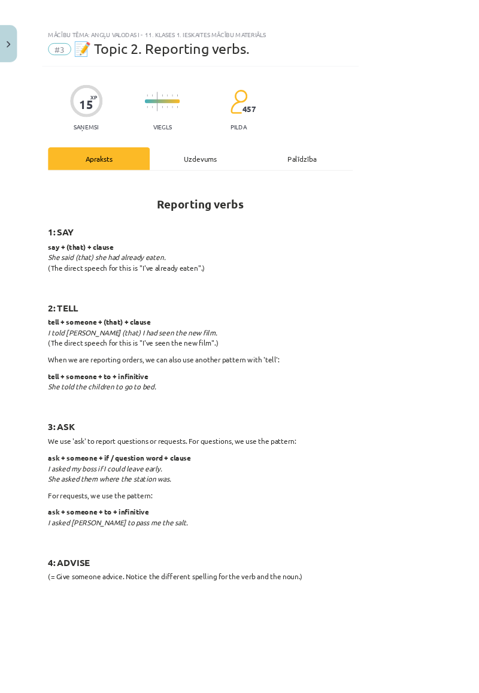
click at [306, 128] on span "457" at bounding box center [298, 130] width 16 height 11
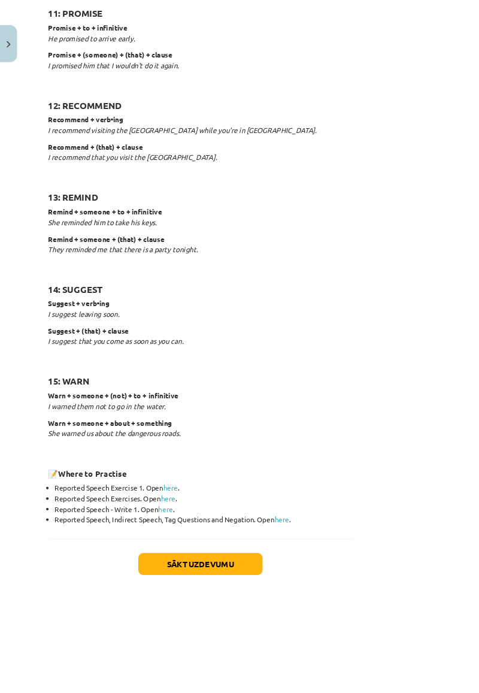
scroll to position [1547, 0]
click at [205, 604] on link "here" at bounding box center [197, 609] width 17 height 11
click at [205, 596] on link "here" at bounding box center [200, 596] width 17 height 11
click at [204, 598] on link "here" at bounding box center [200, 596] width 17 height 11
click at [204, 610] on link "here" at bounding box center [197, 609] width 17 height 11
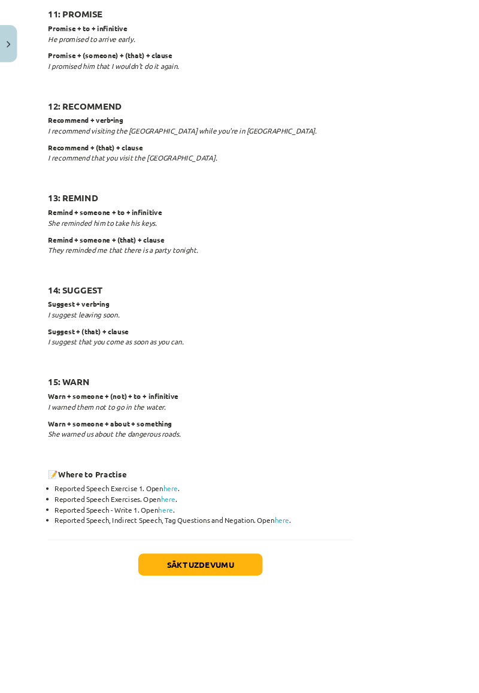
click at [346, 617] on link "here" at bounding box center [336, 621] width 17 height 11
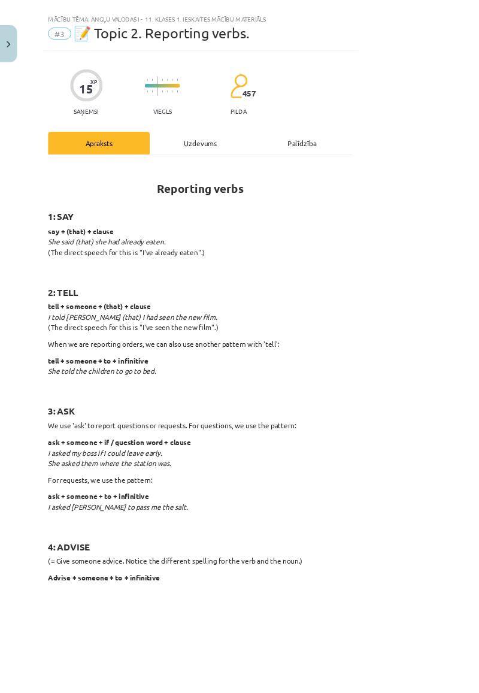
scroll to position [0, 0]
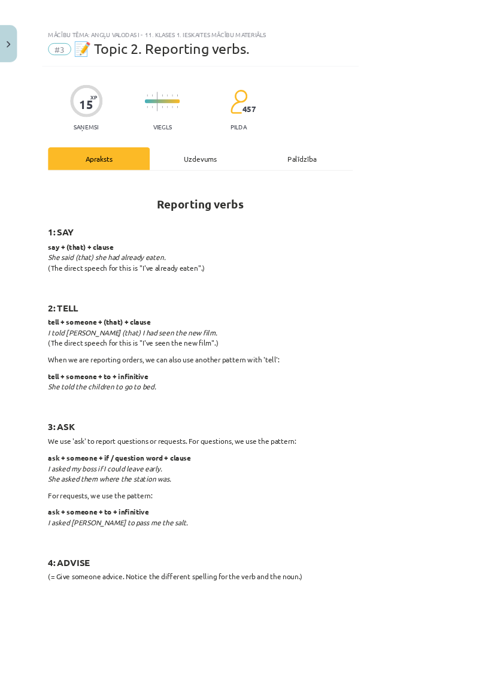
click at [257, 192] on div "Uzdevums" at bounding box center [240, 189] width 122 height 27
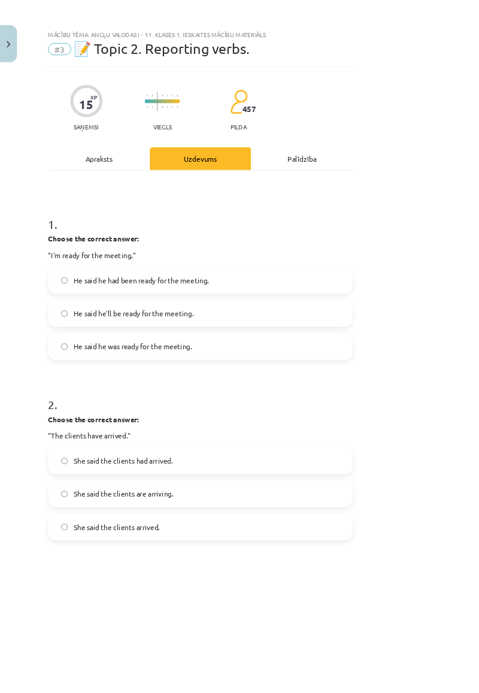
click at [422, 199] on div "Palīdzība" at bounding box center [361, 189] width 122 height 27
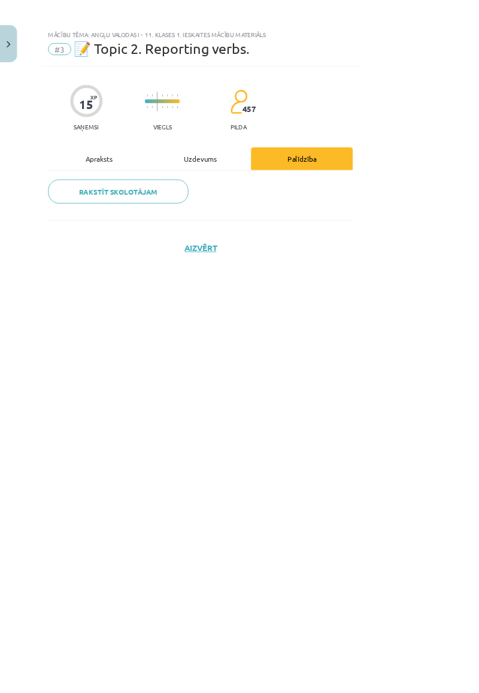
click at [149, 192] on div "Apraksts" at bounding box center [118, 189] width 122 height 27
